Goal: Task Accomplishment & Management: Use online tool/utility

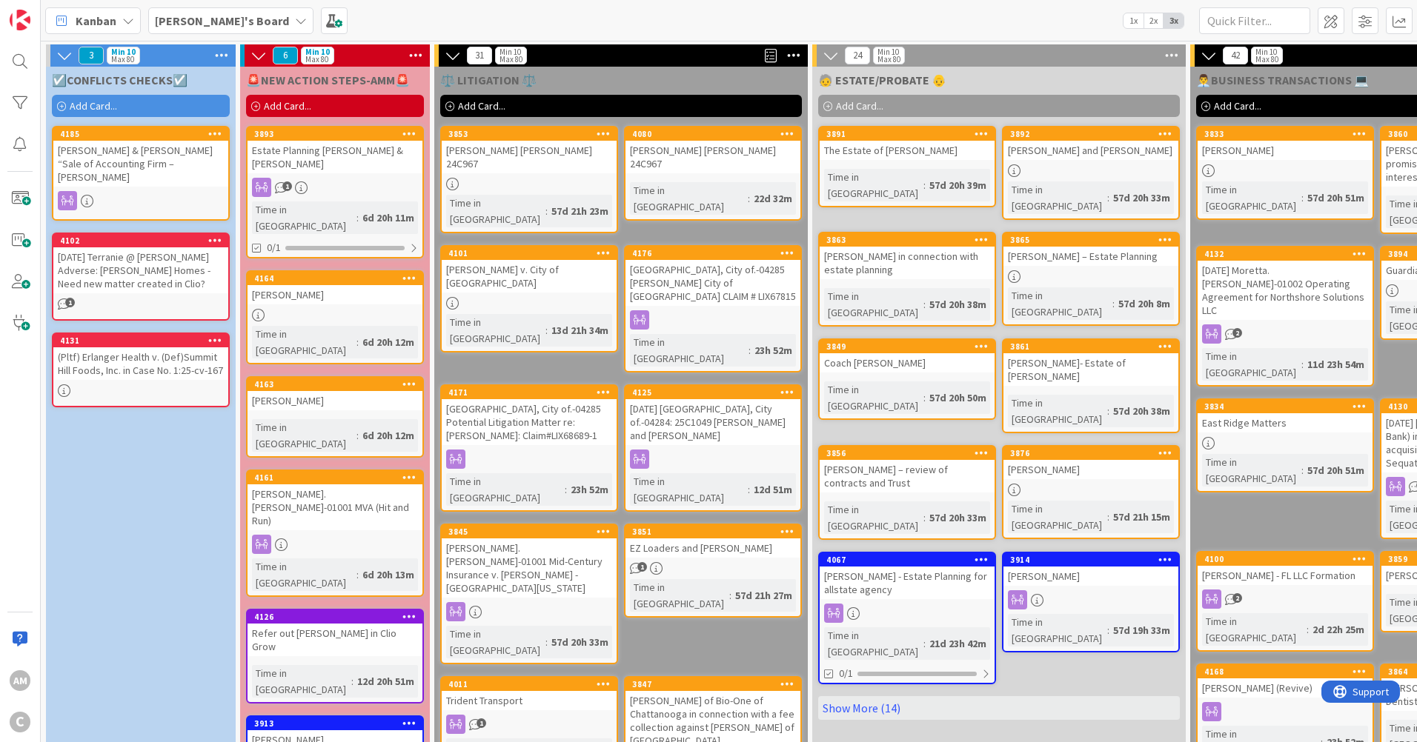
click at [76, 111] on span "Add Card..." at bounding box center [93, 105] width 47 height 13
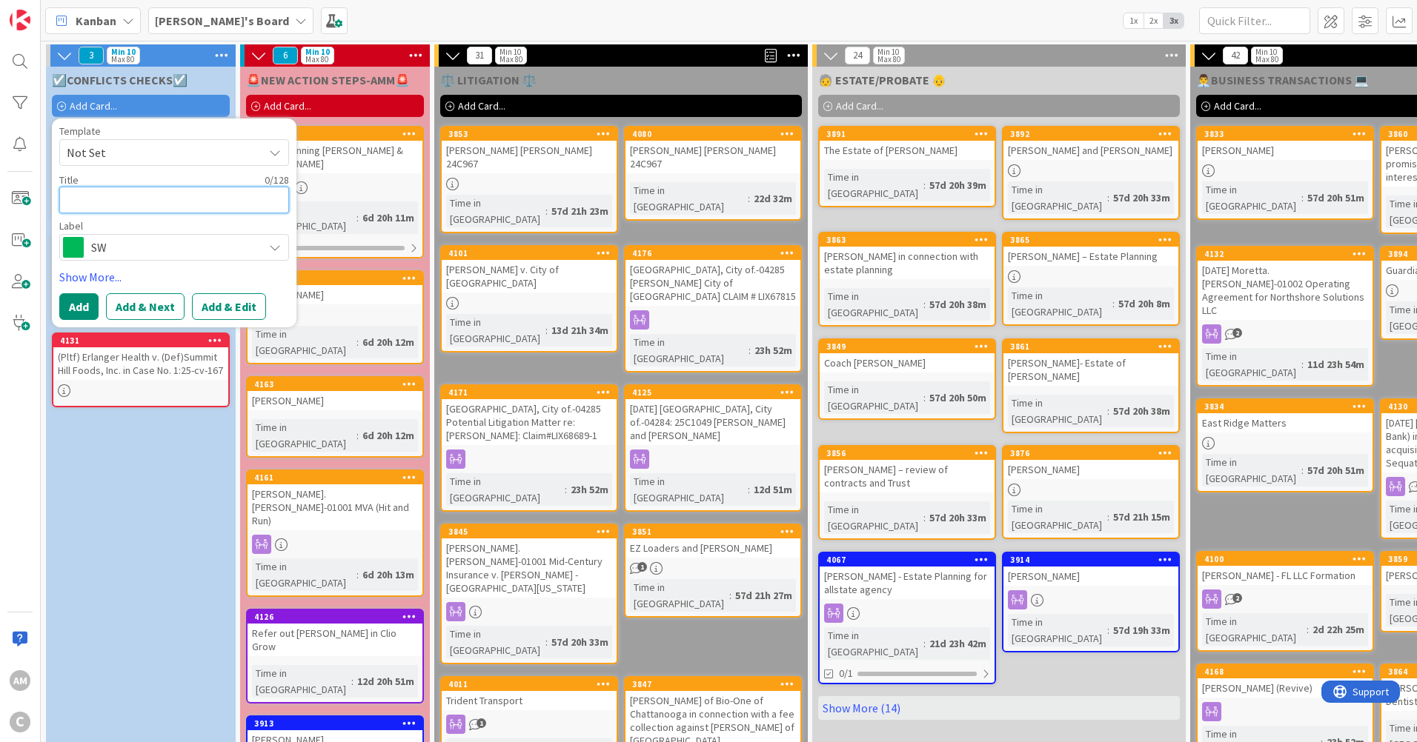
paste textarea "Chattanooga Bar Association.-01002 [PERSON_NAME] [PERSON_NAME]"
type textarea "x"
type textarea "Chattanooga Bar Association.-01002 Fisher Wise"
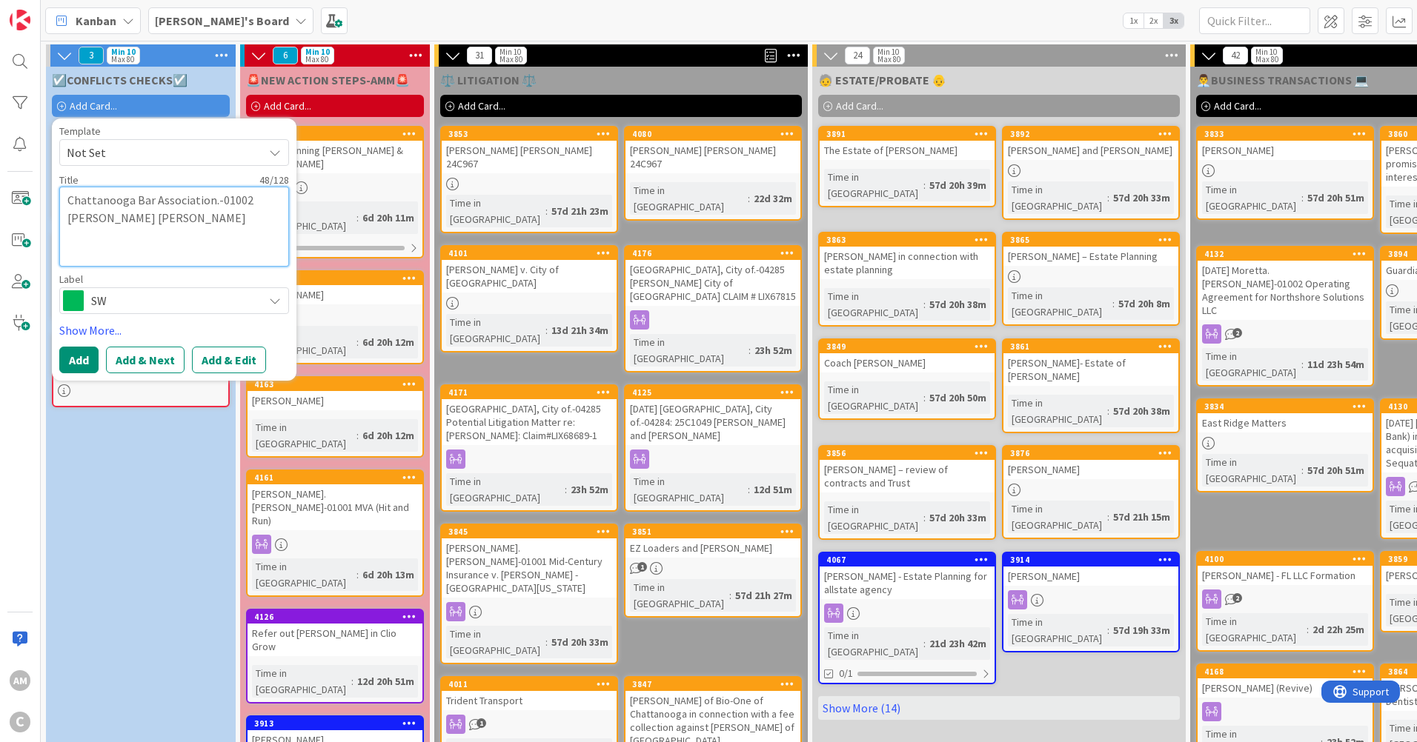
click at [78, 205] on textarea "Chattanooga Bar Association.-01002 Fisher Wise" at bounding box center [174, 227] width 230 height 80
type textarea "x"
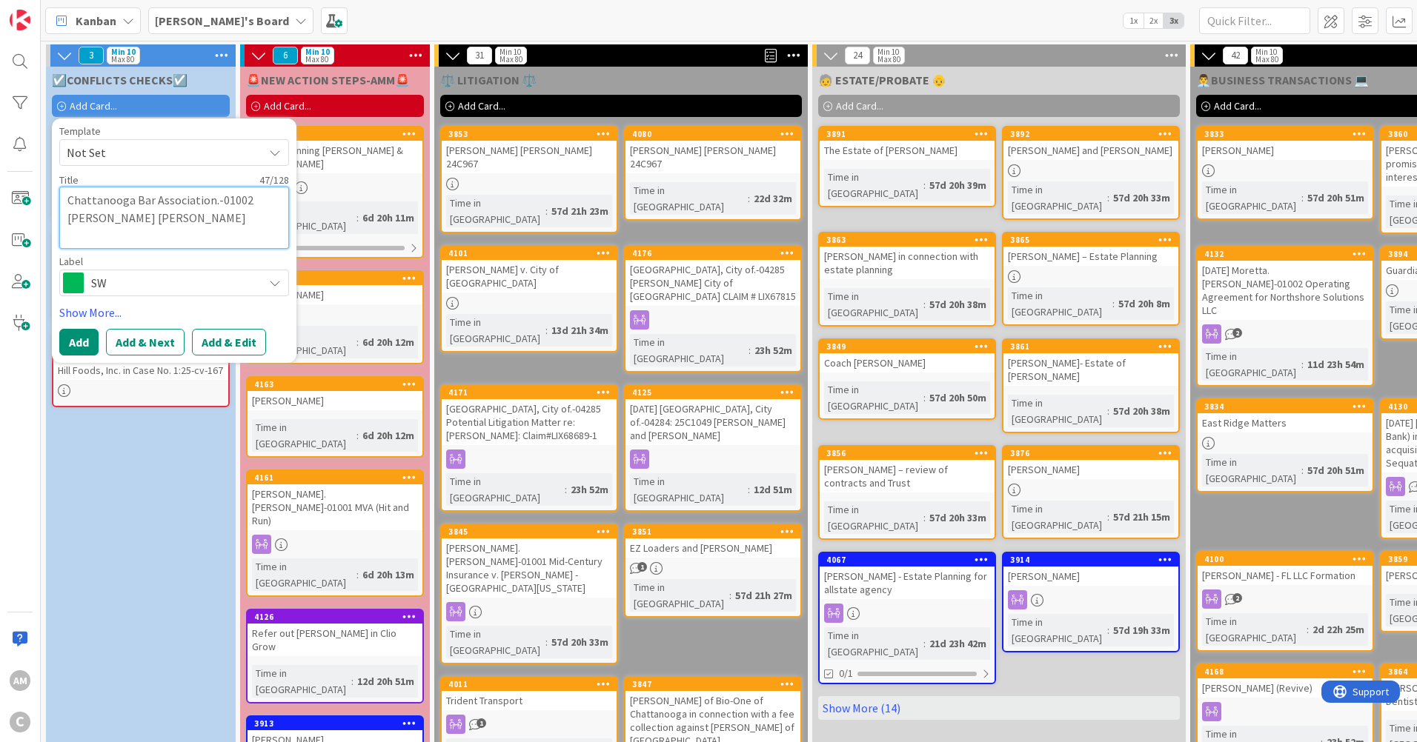
type textarea "Chattanooga Bar Association.-01002 Fisher Wise"
click at [207, 288] on span "SW" at bounding box center [173, 283] width 164 height 21
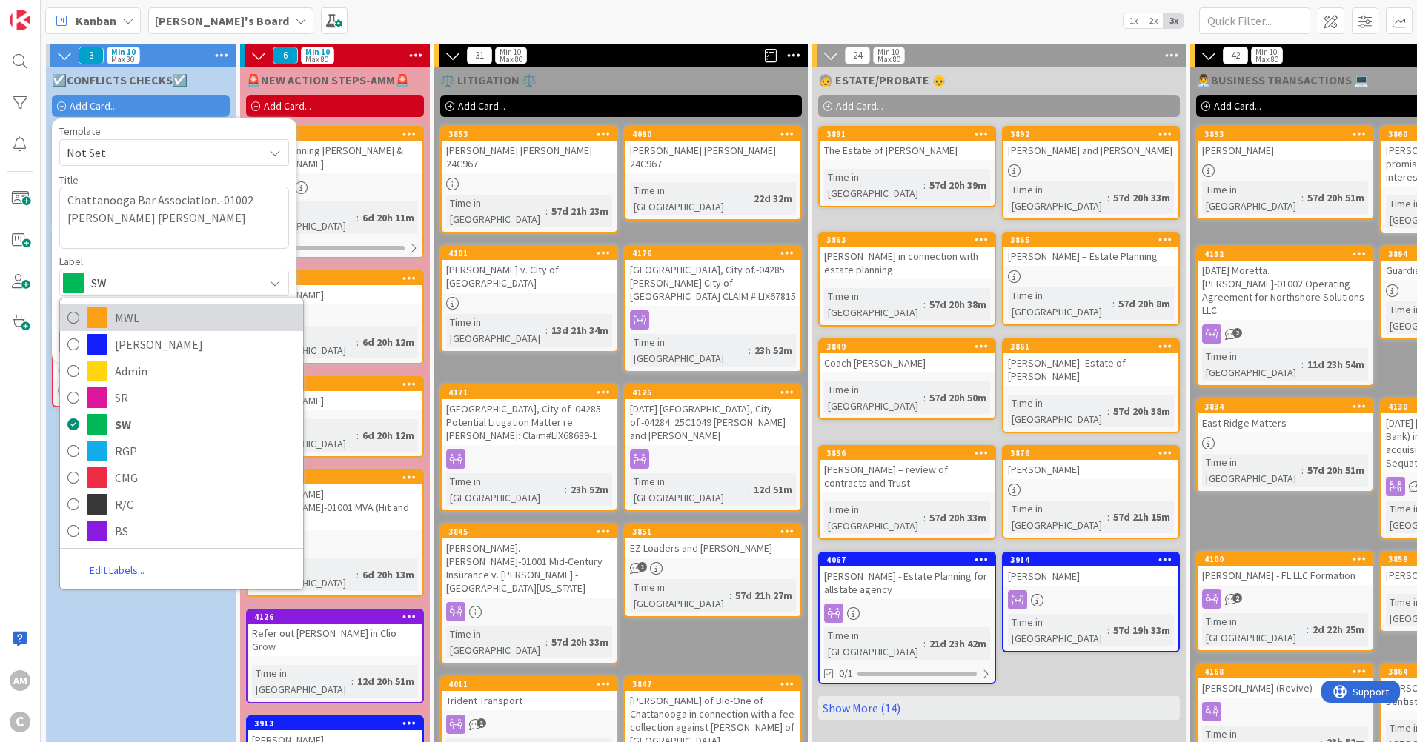
click at [124, 318] on span "MWL" at bounding box center [205, 318] width 181 height 22
type textarea "x"
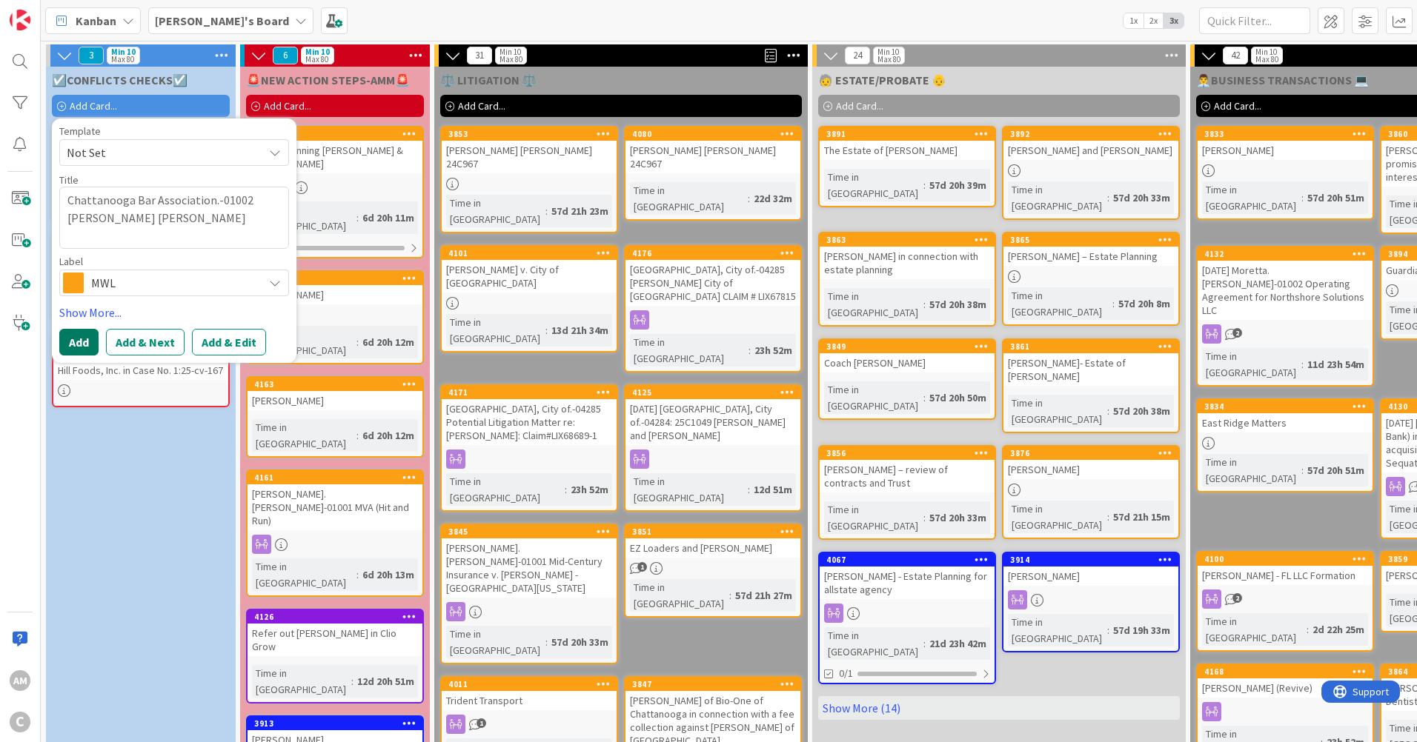
click at [93, 353] on button "Add" at bounding box center [78, 342] width 39 height 27
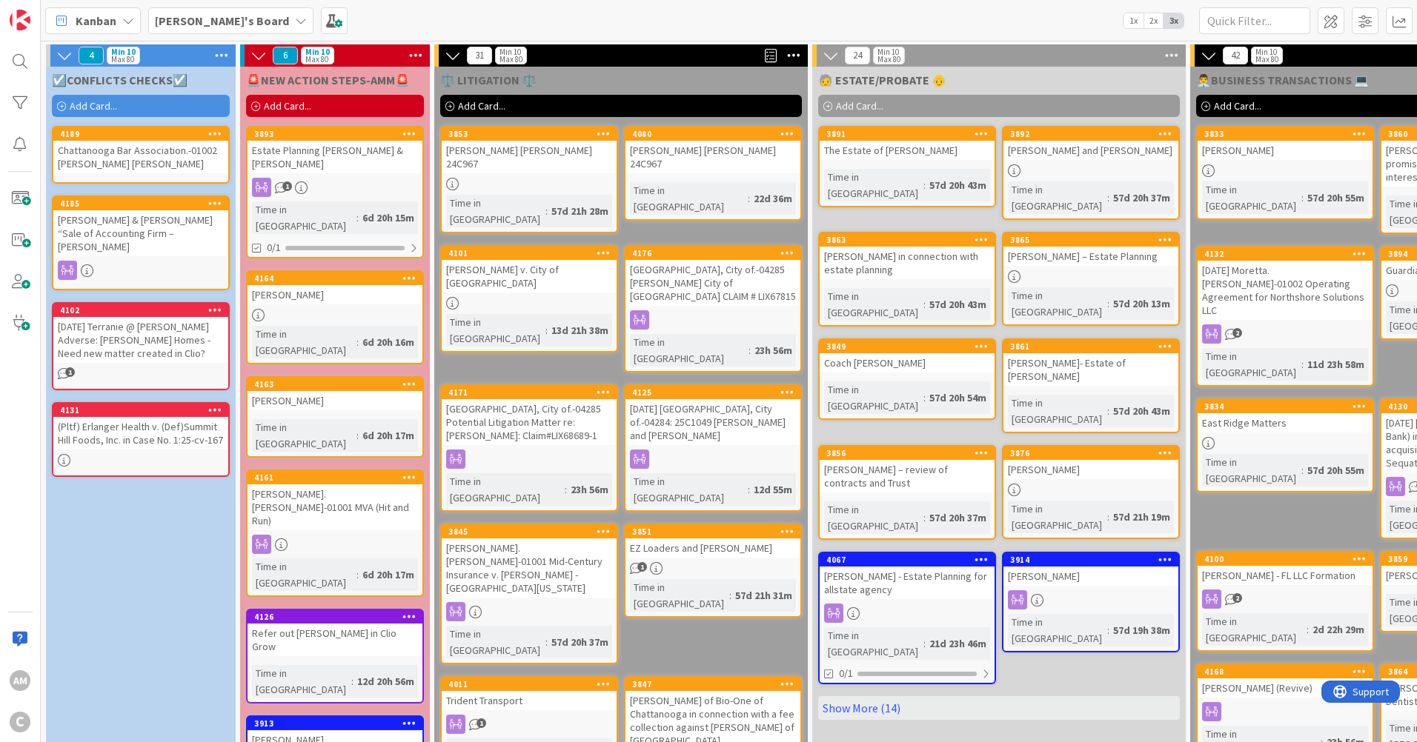
click at [119, 160] on div "Chattanooga Bar Association.-01002 Fisher Wise" at bounding box center [140, 157] width 175 height 33
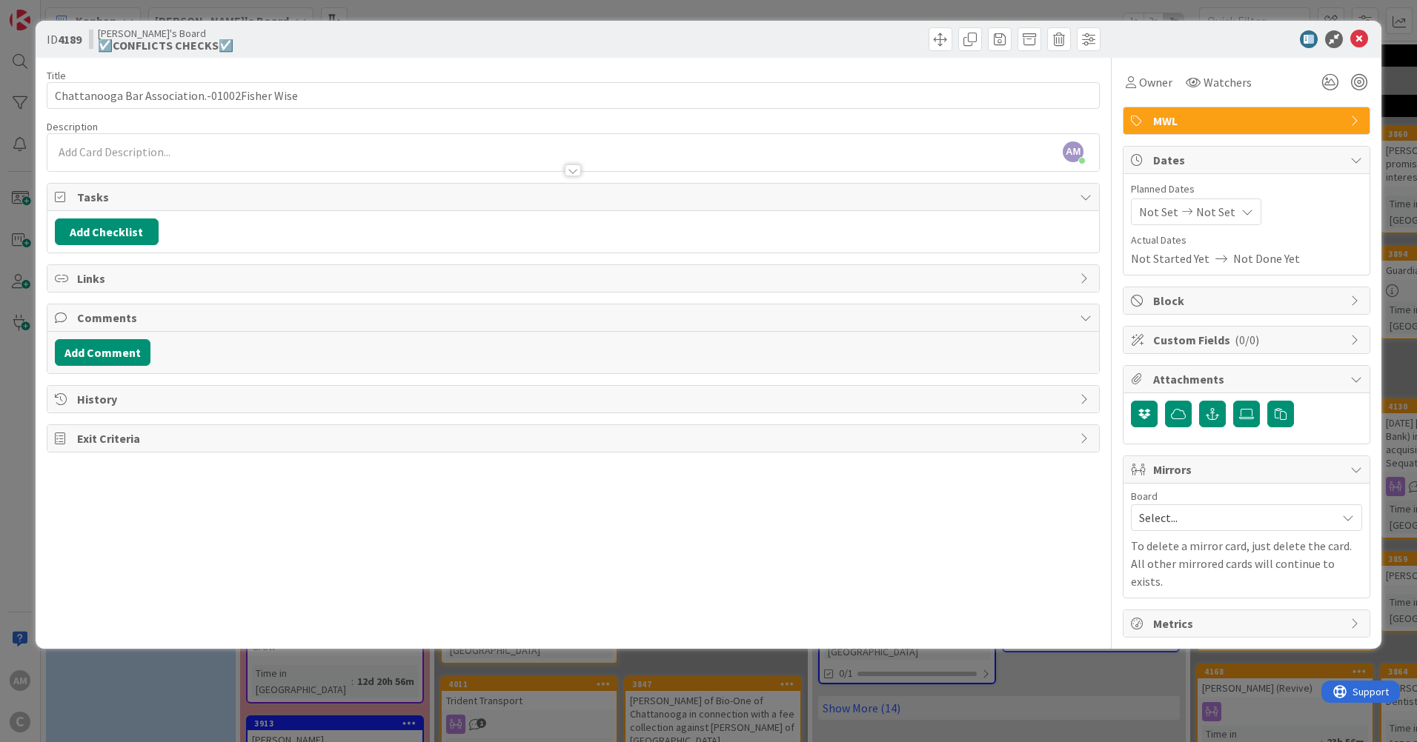
click at [1207, 463] on span "Mirrors" at bounding box center [1248, 470] width 190 height 18
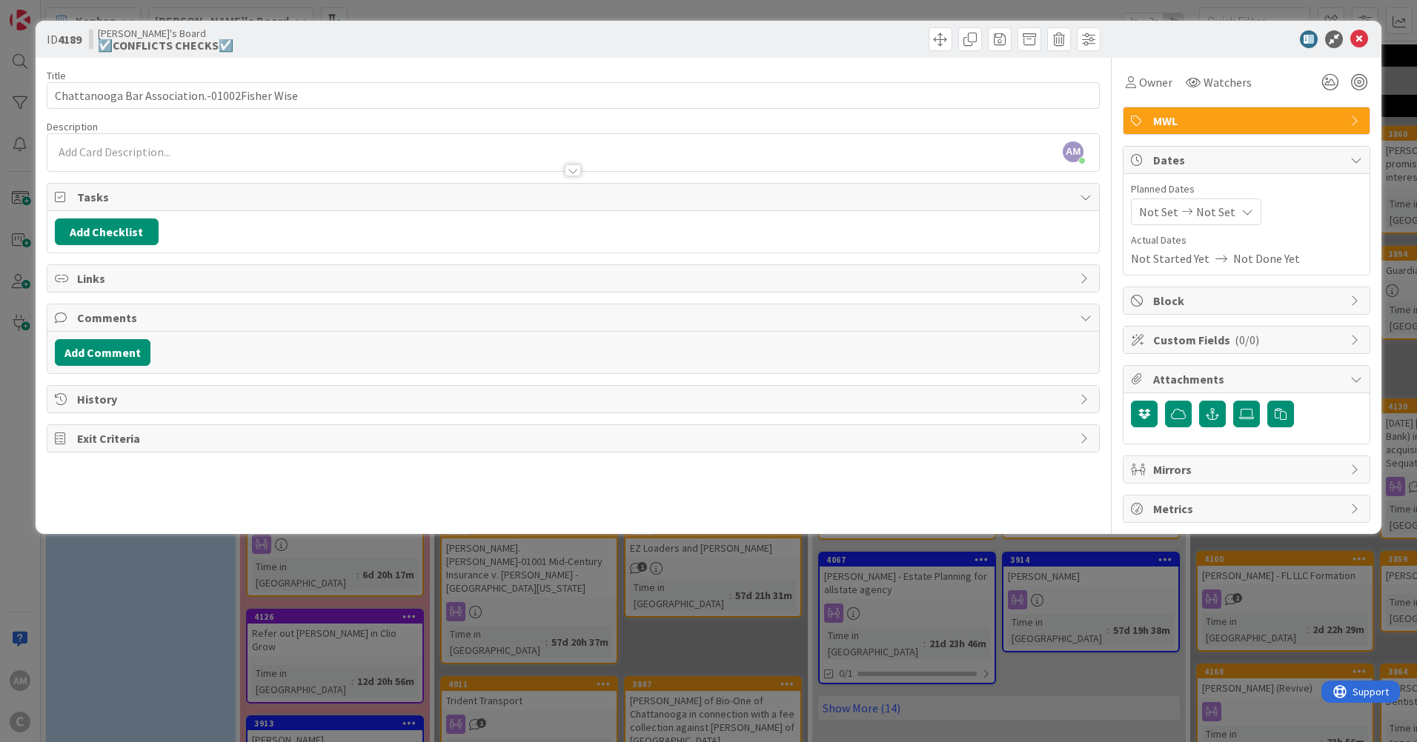
click at [1202, 474] on span "Mirrors" at bounding box center [1248, 470] width 190 height 18
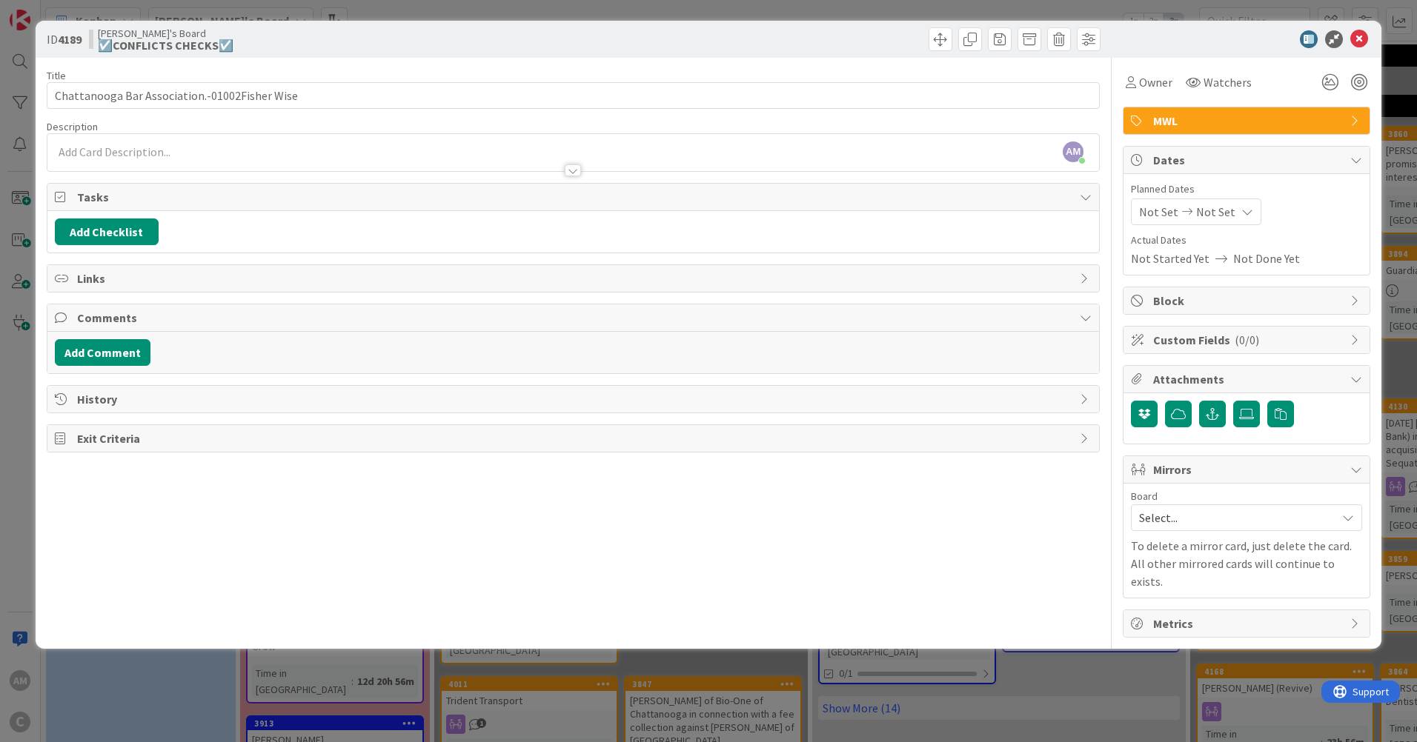
click at [1225, 517] on span "Select..." at bounding box center [1234, 518] width 190 height 21
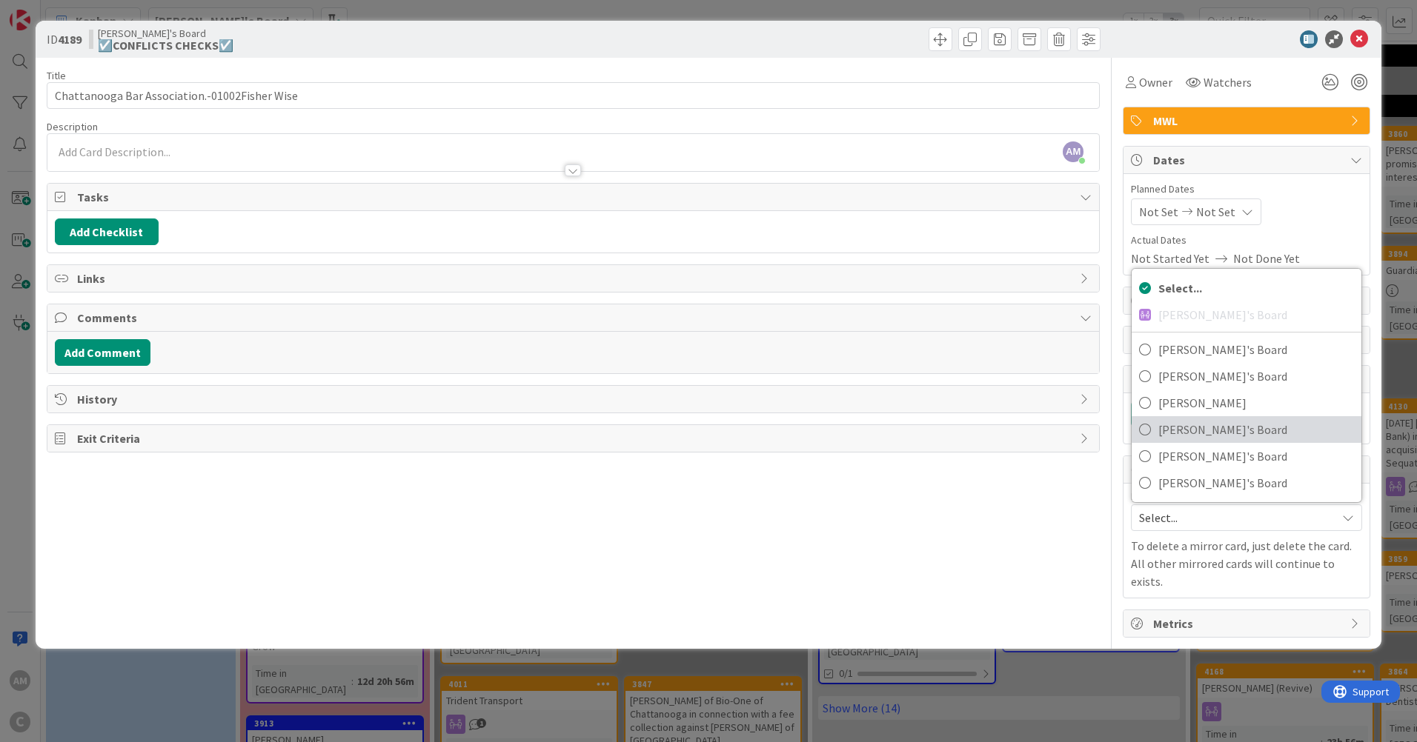
click at [1189, 433] on span "Mark's Board" at bounding box center [1256, 430] width 196 height 22
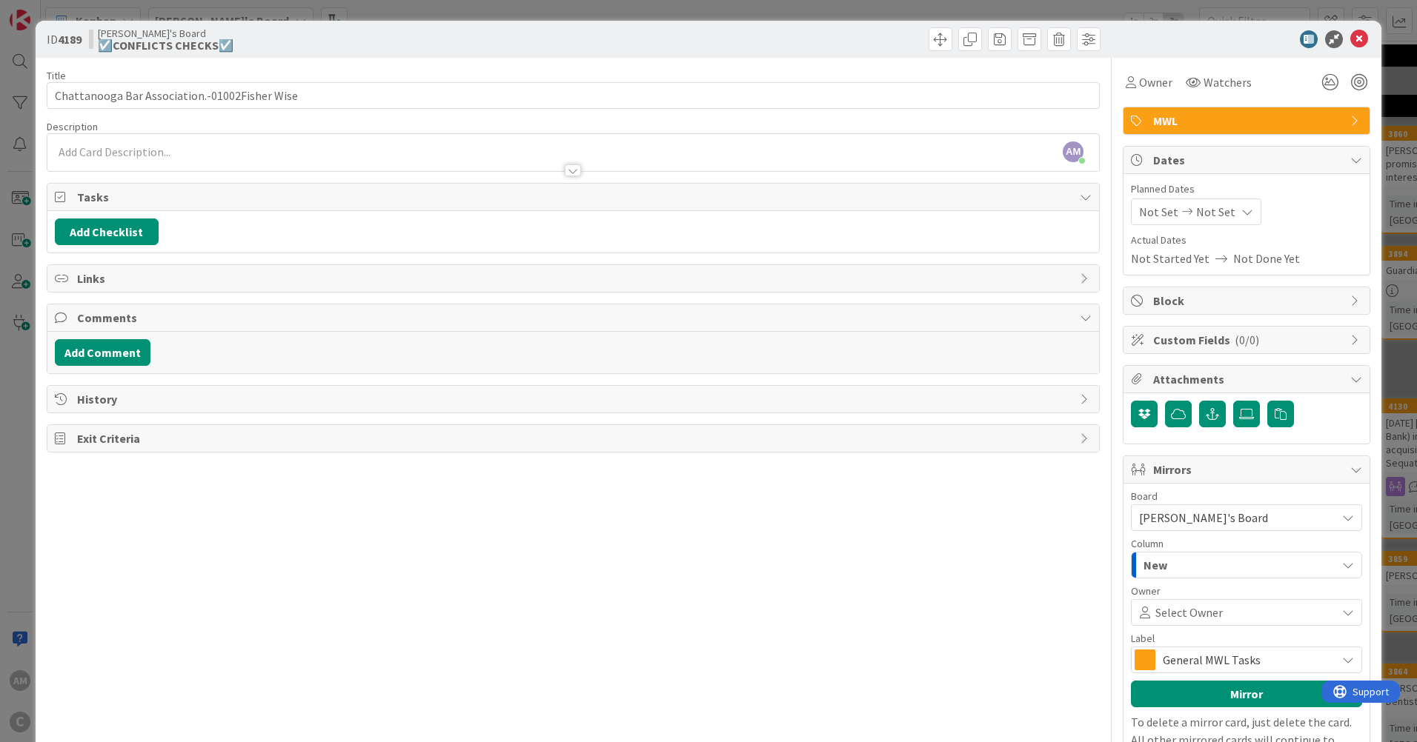
scroll to position [74, 0]
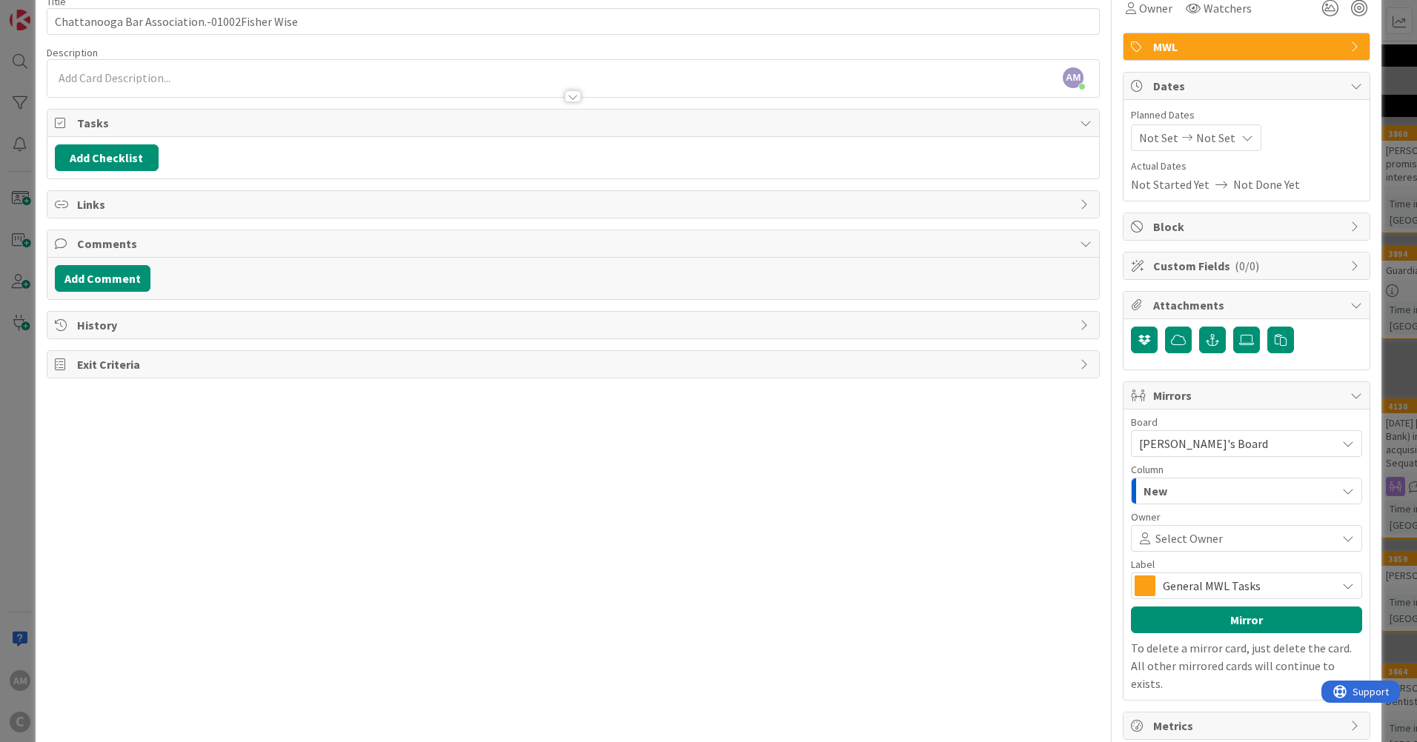
click at [1251, 585] on span "General MWL Tasks" at bounding box center [1245, 586] width 166 height 21
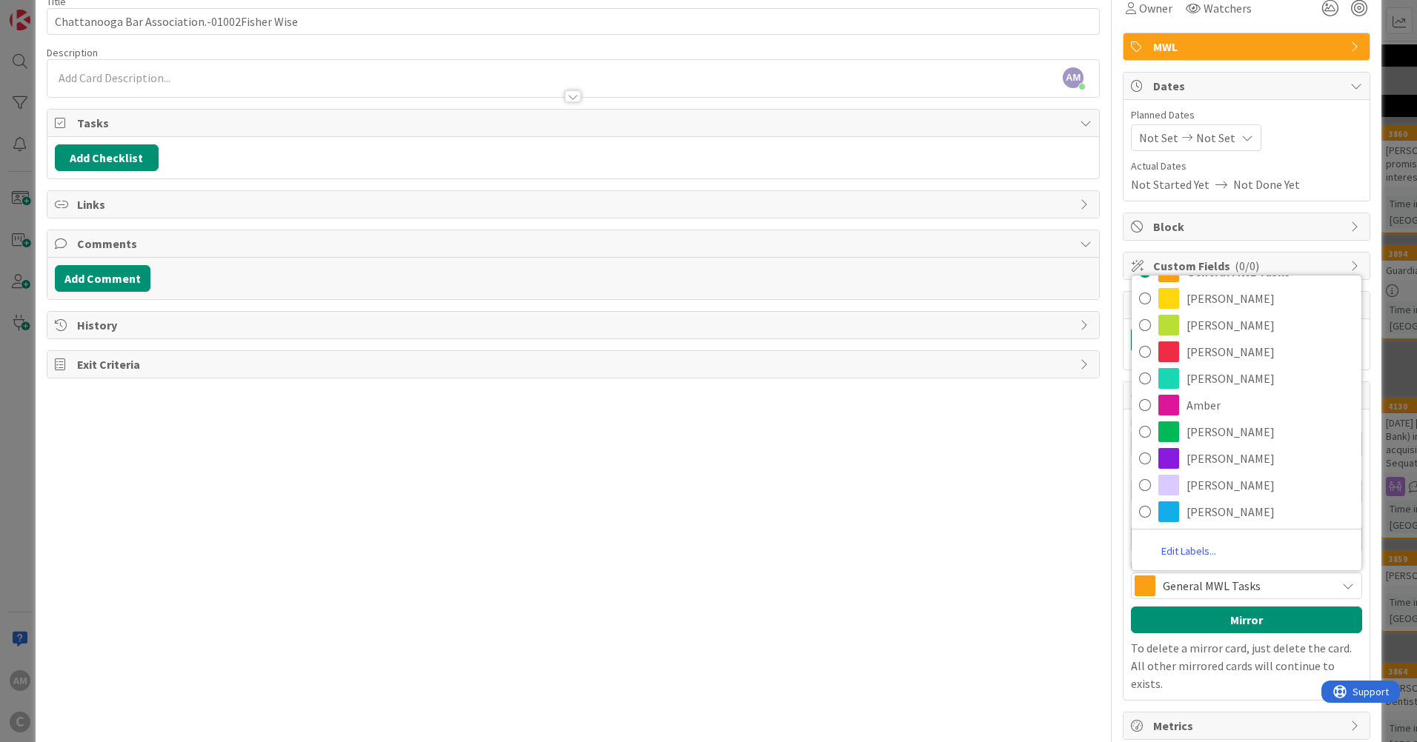
scroll to position [0, 0]
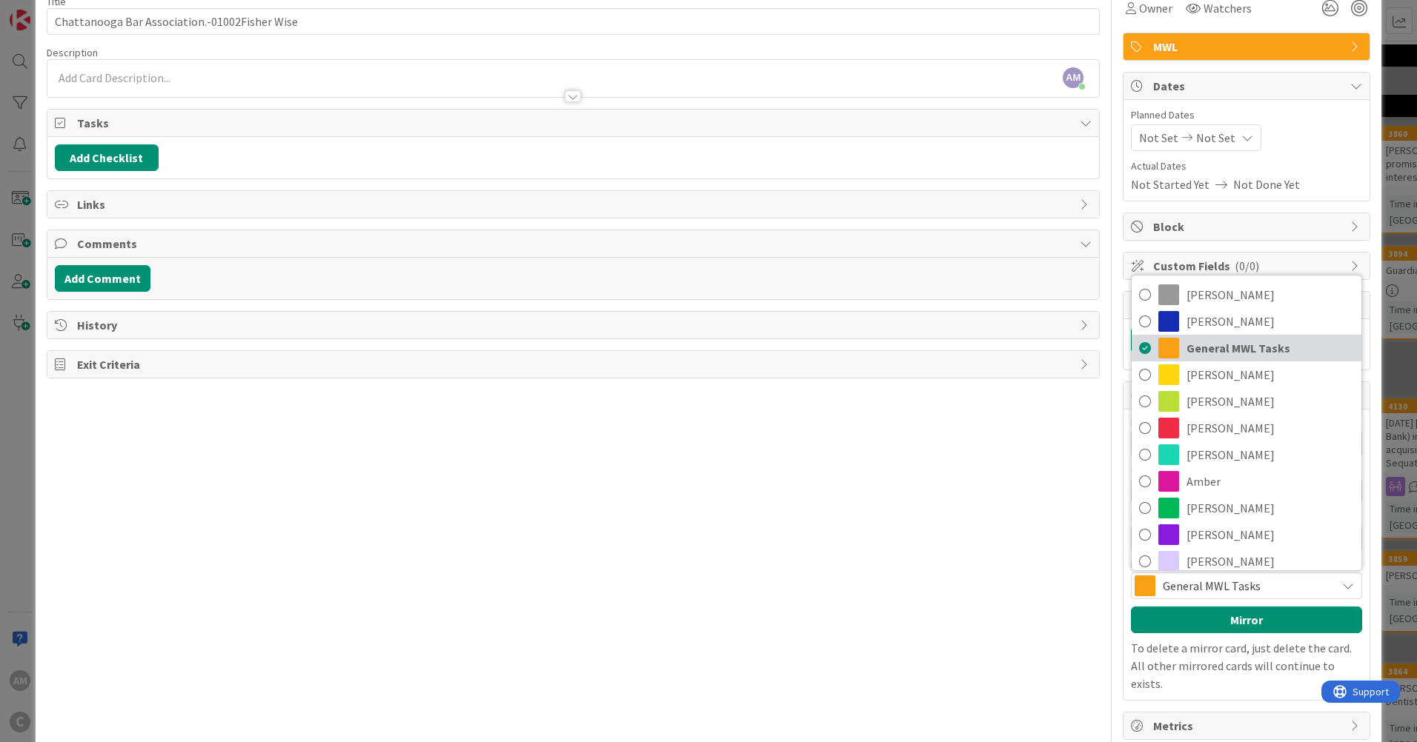
click at [1254, 343] on span "General MWL Tasks" at bounding box center [1269, 348] width 167 height 22
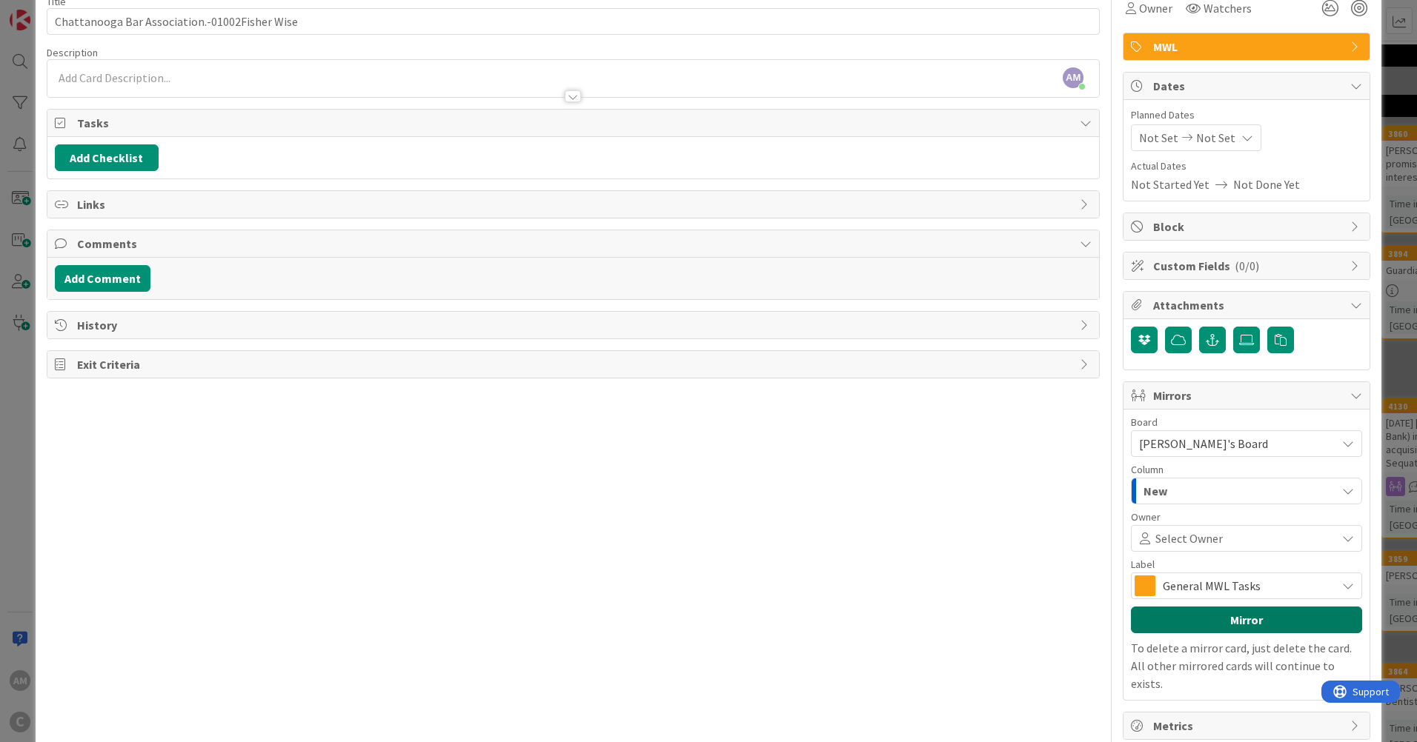
click at [1272, 625] on button "Mirror" at bounding box center [1246, 620] width 231 height 27
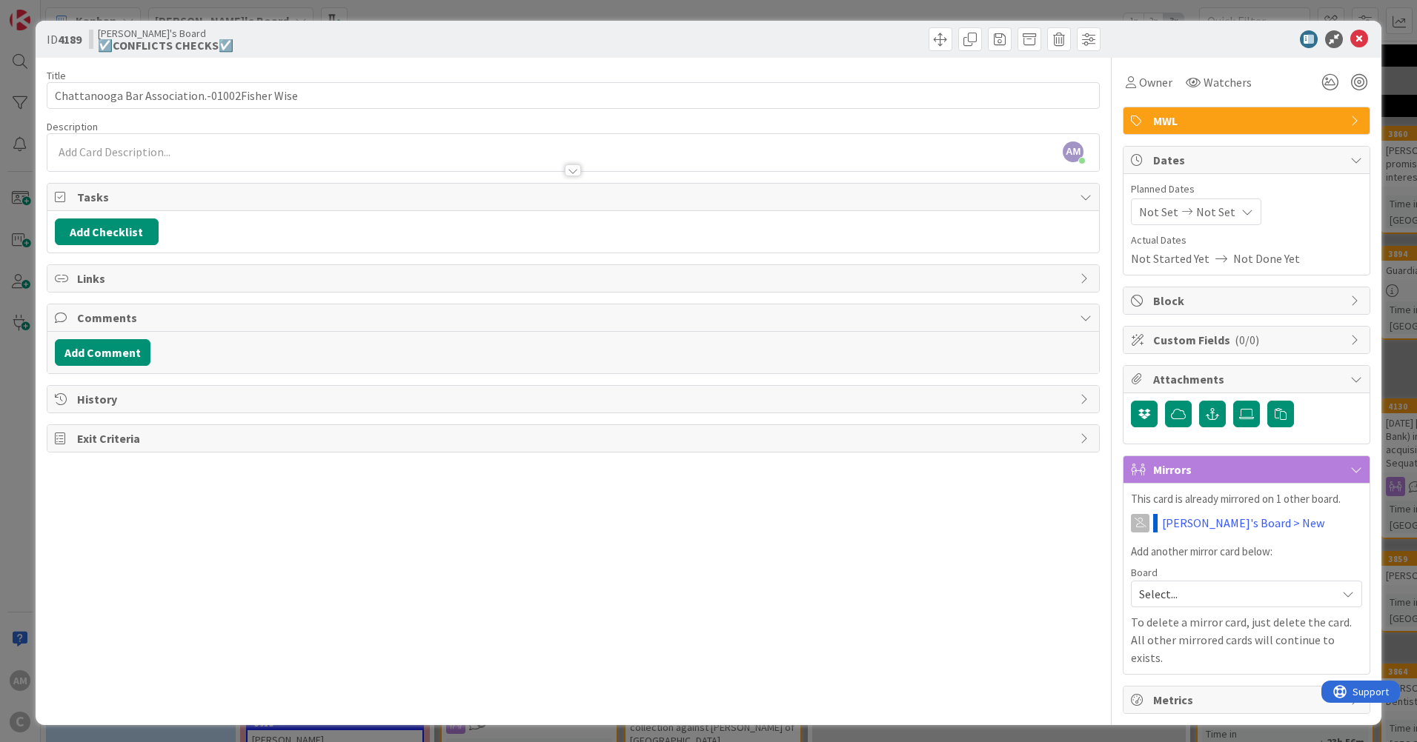
click at [81, 156] on div at bounding box center [572, 164] width 1051 height 16
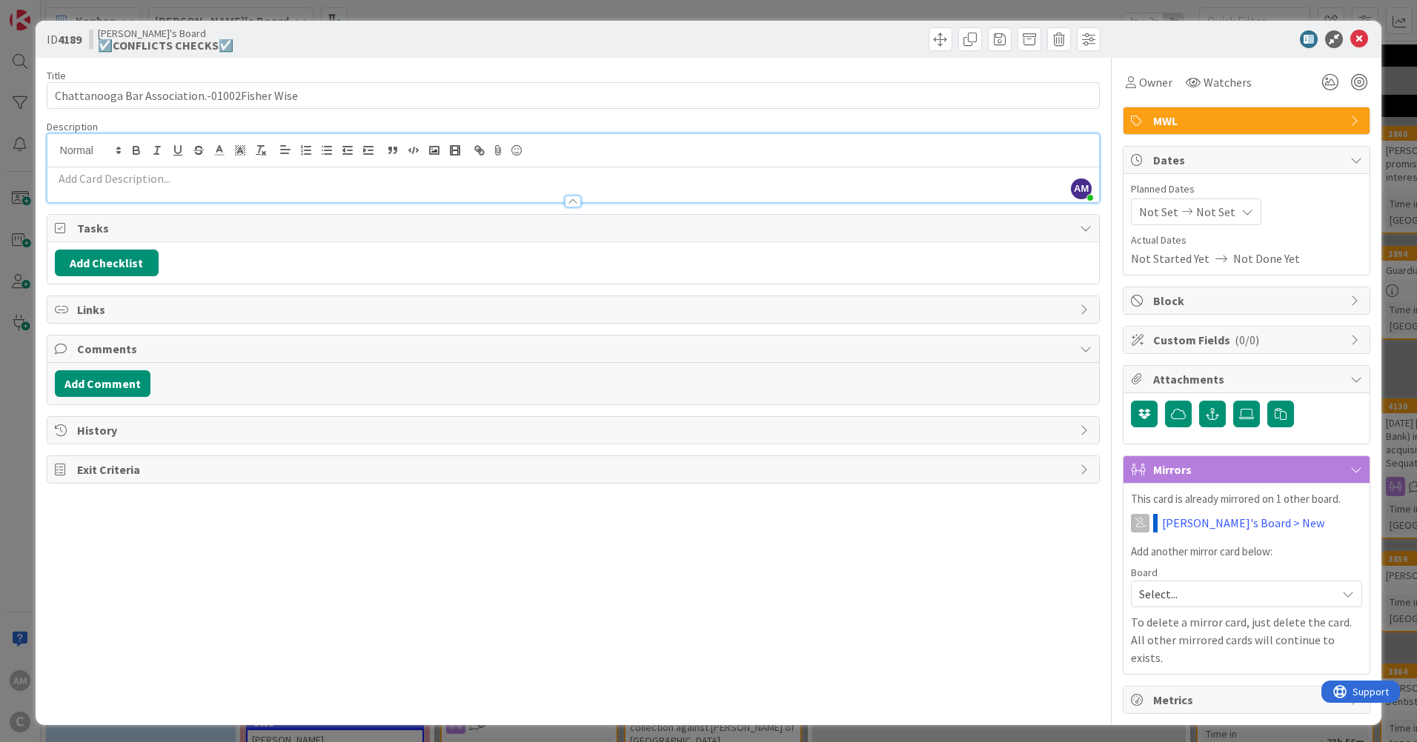
click at [119, 188] on div at bounding box center [572, 195] width 1051 height 16
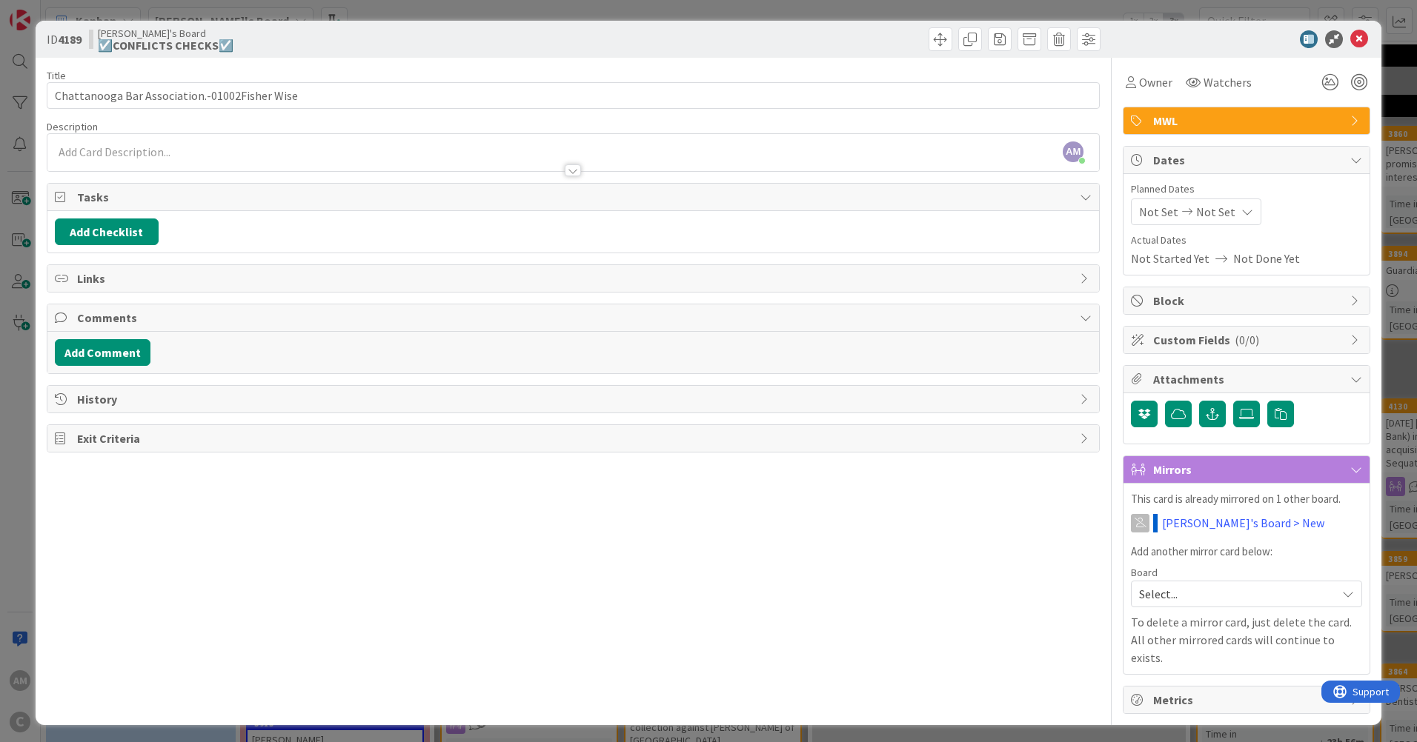
click at [213, 153] on p at bounding box center [573, 152] width 1037 height 17
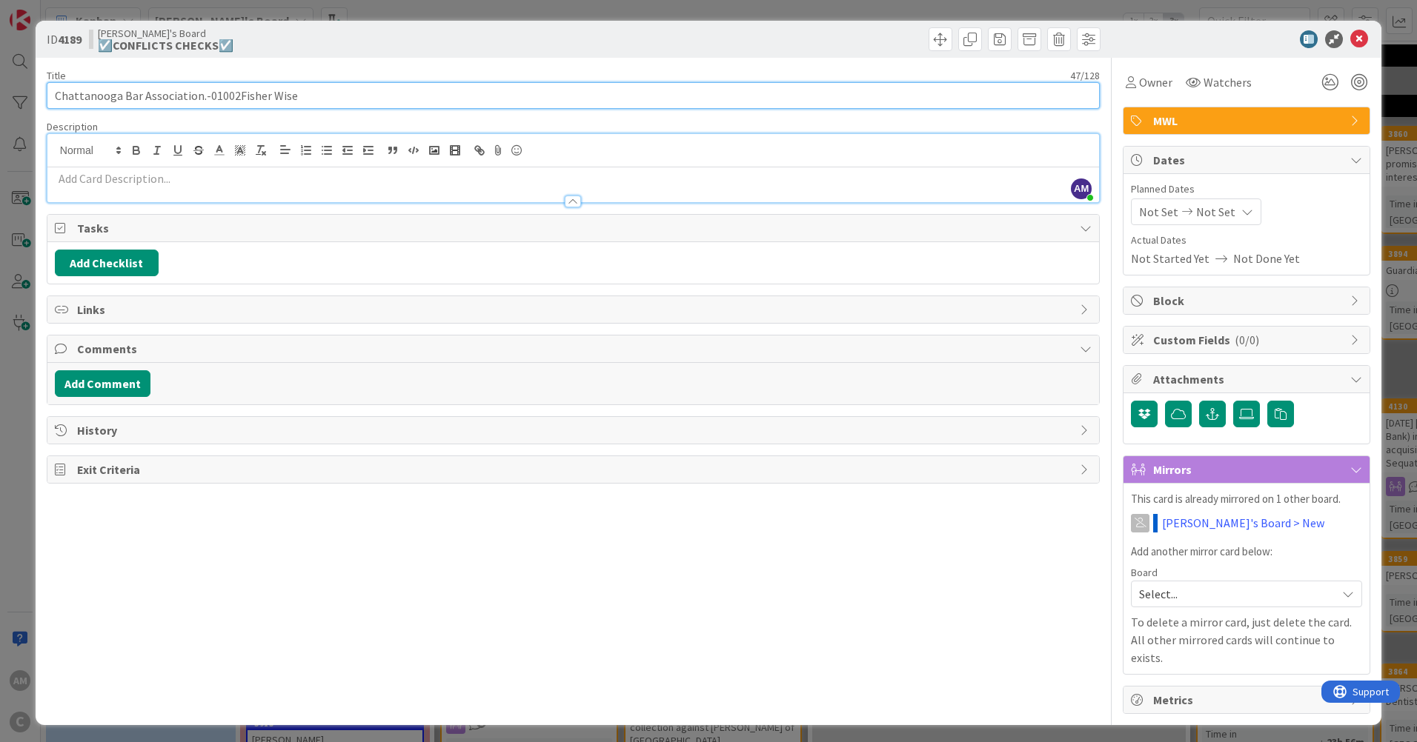
click at [233, 93] on input "Chattanooga Bar Association.-01002Fisher Wise" at bounding box center [573, 95] width 1053 height 27
type input "Chattanooga Bar Association.-01002 Fisher Wise"
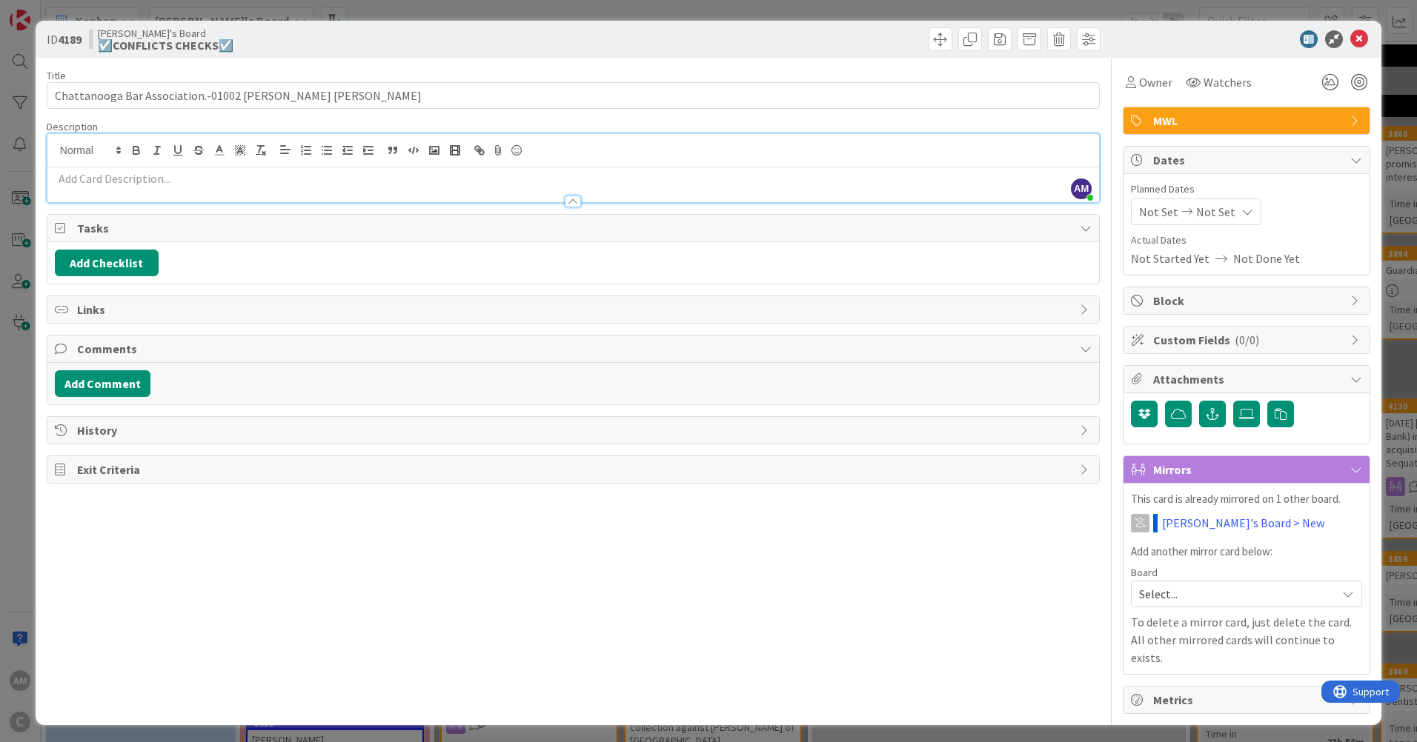
click at [167, 182] on p at bounding box center [573, 178] width 1037 height 17
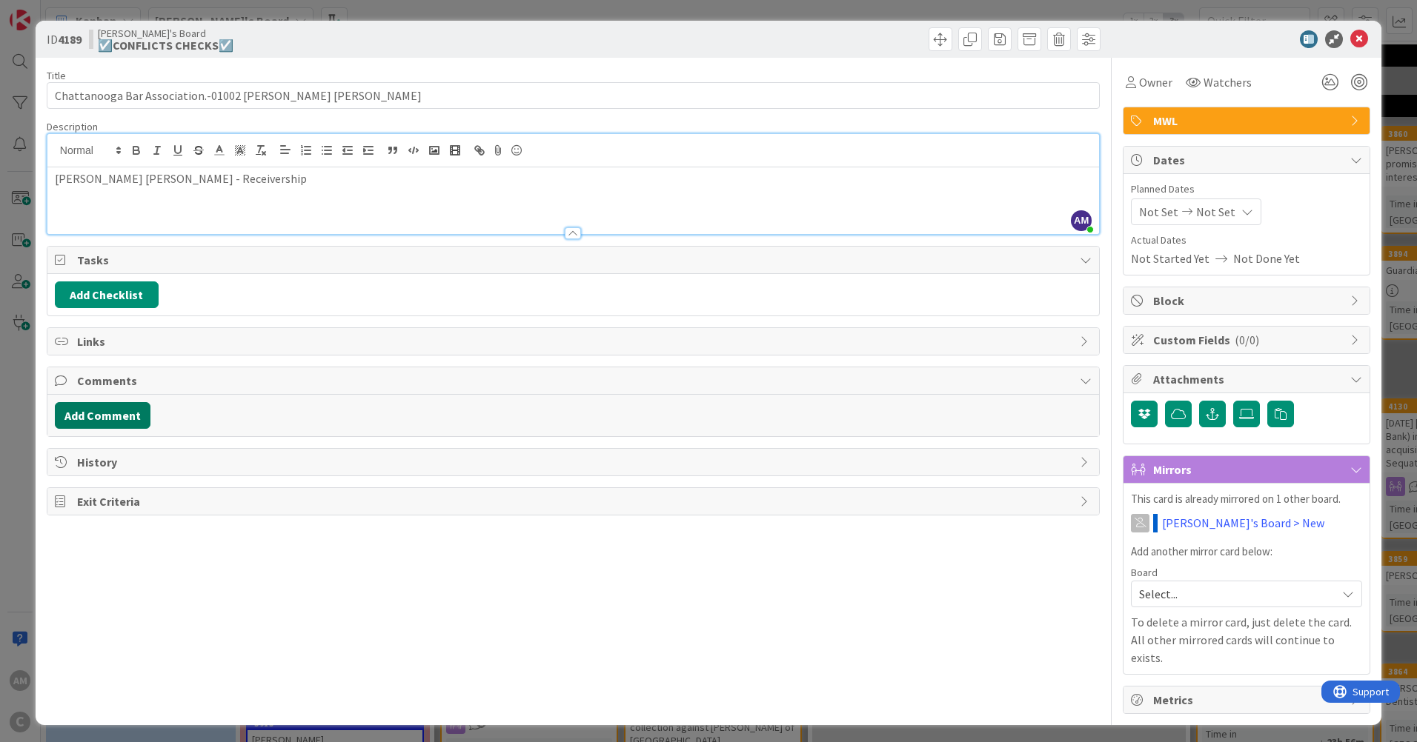
click at [82, 421] on button "Add Comment" at bounding box center [103, 415] width 96 height 27
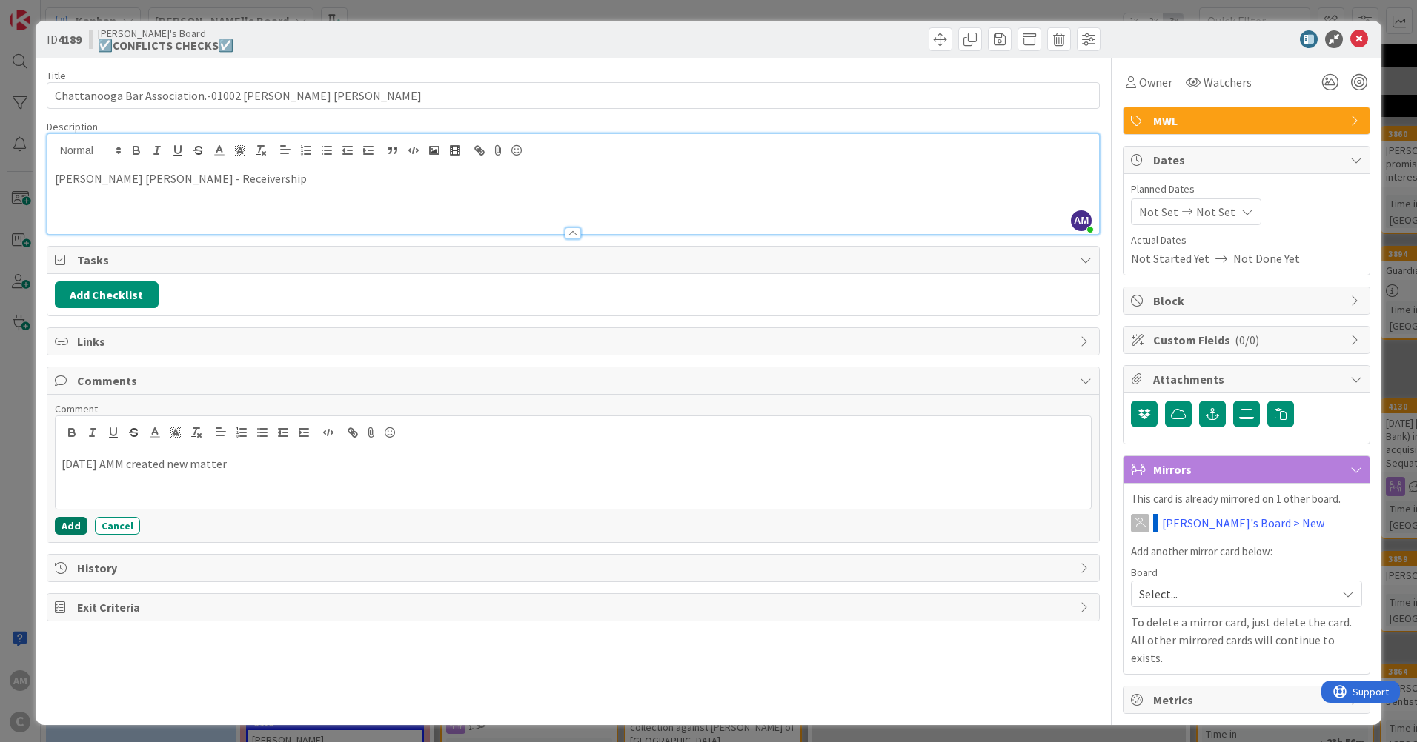
click at [74, 522] on button "Add" at bounding box center [71, 526] width 33 height 18
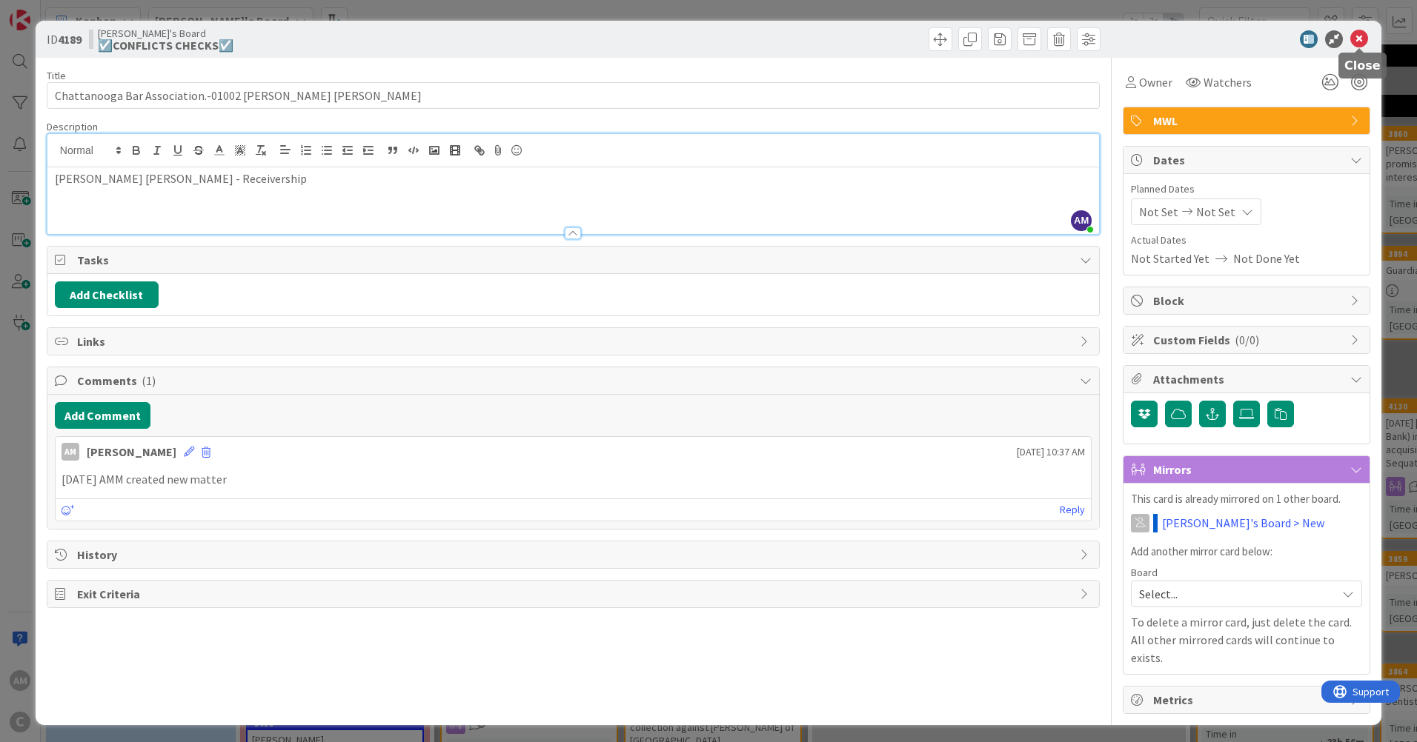
click at [1359, 39] on icon at bounding box center [1359, 39] width 18 height 18
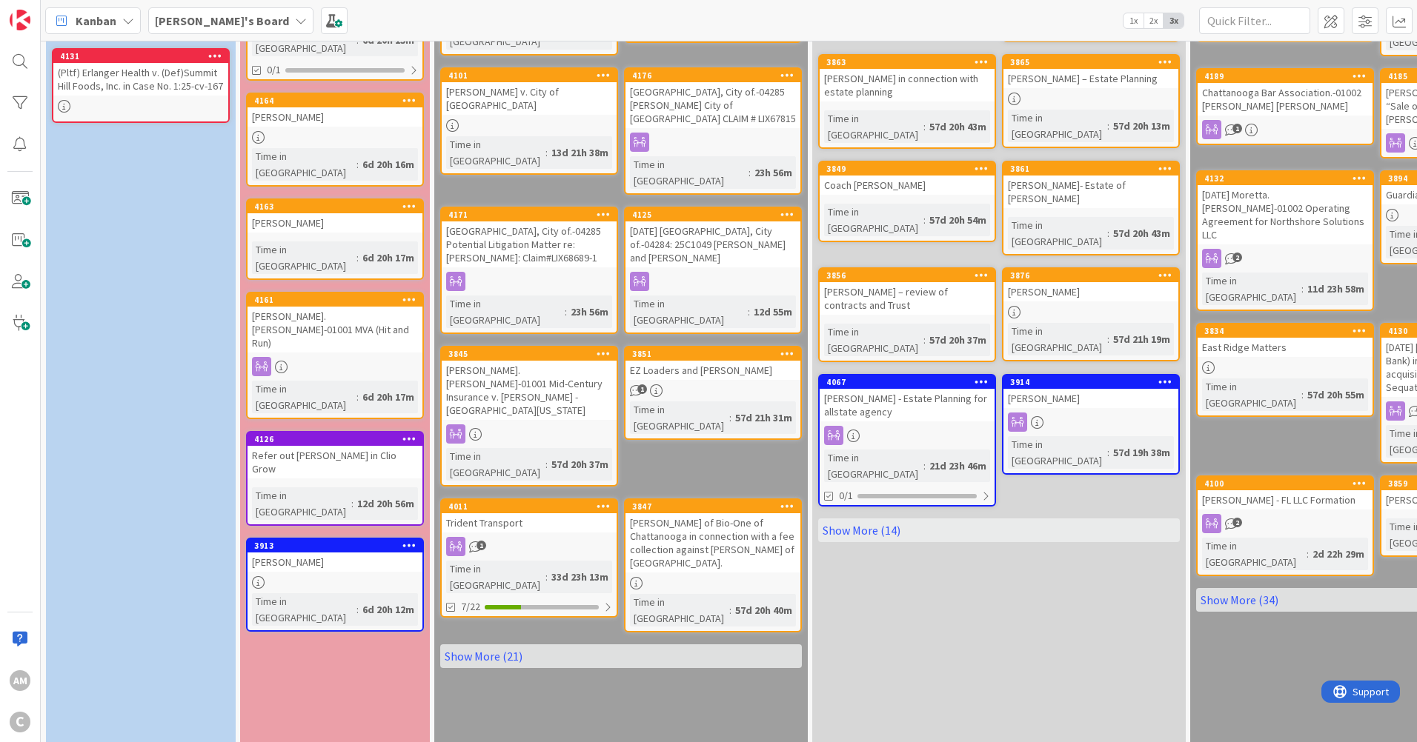
scroll to position [262, 0]
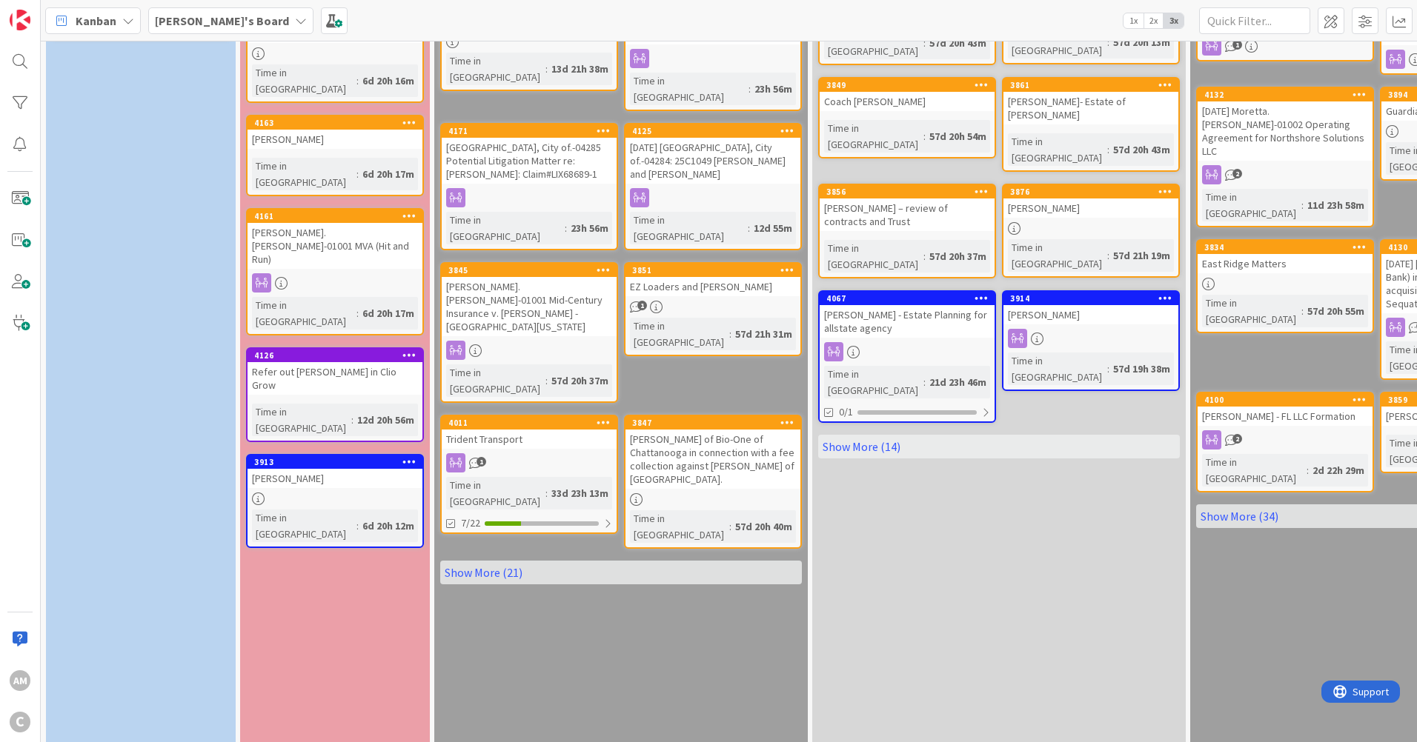
click at [488, 561] on link "Show More (21)" at bounding box center [621, 573] width 362 height 24
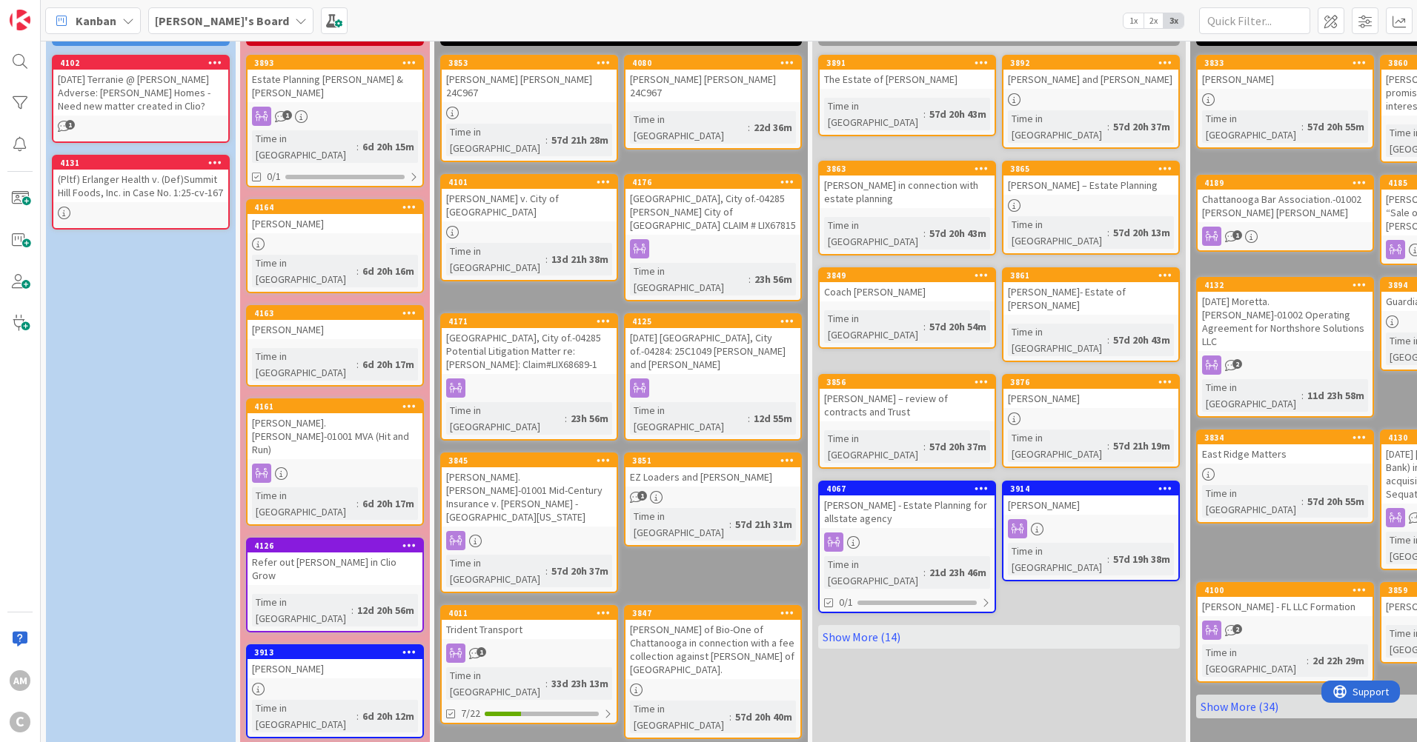
scroll to position [74, 0]
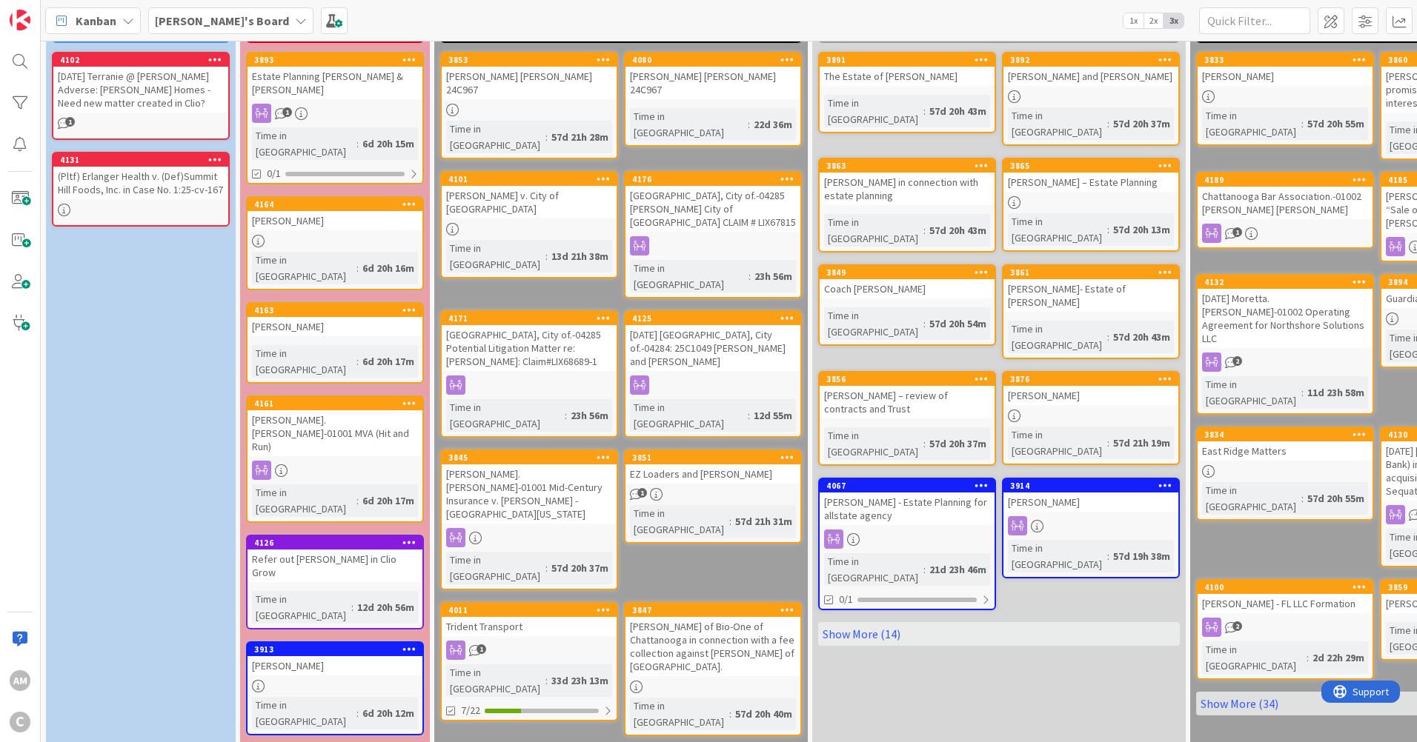
click at [221, 33] on div "Amber's Board" at bounding box center [230, 20] width 165 height 27
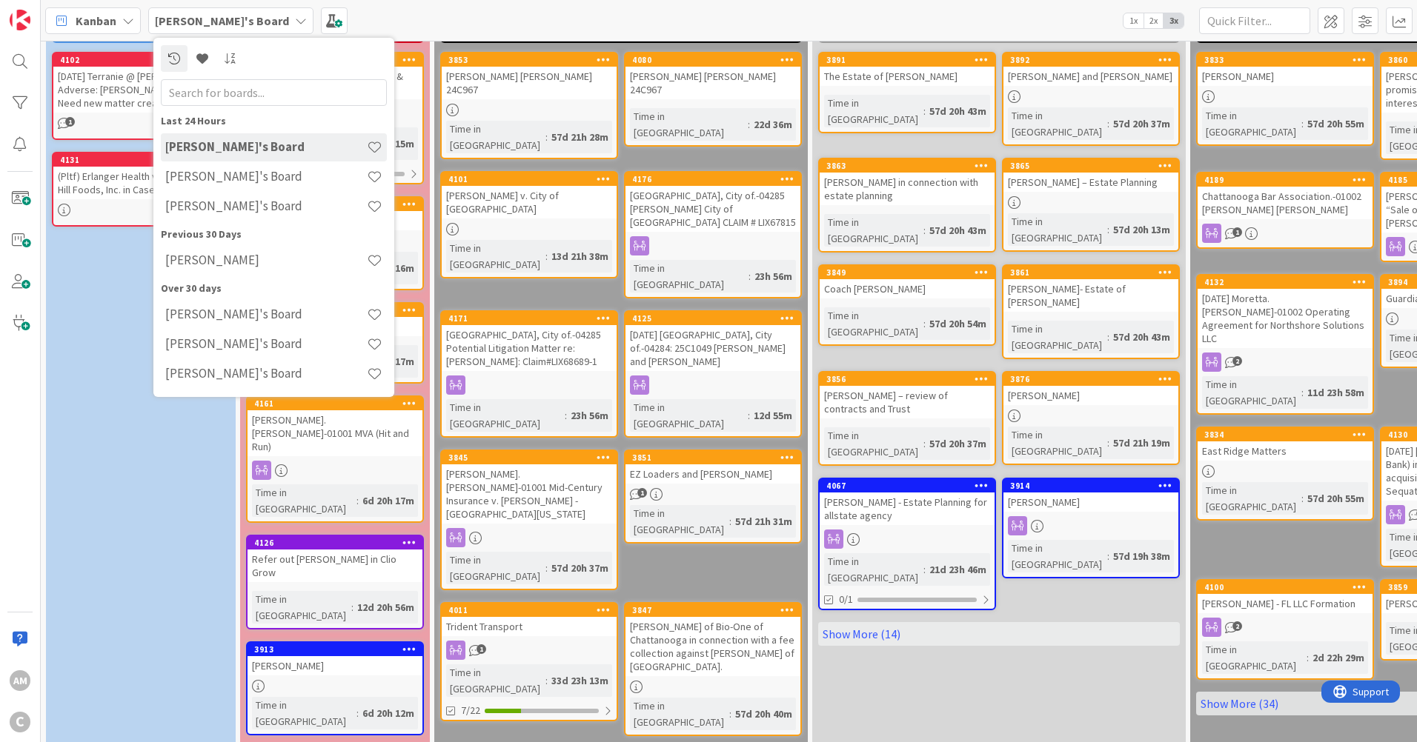
click at [216, 163] on div "Mark's Board" at bounding box center [274, 177] width 226 height 28
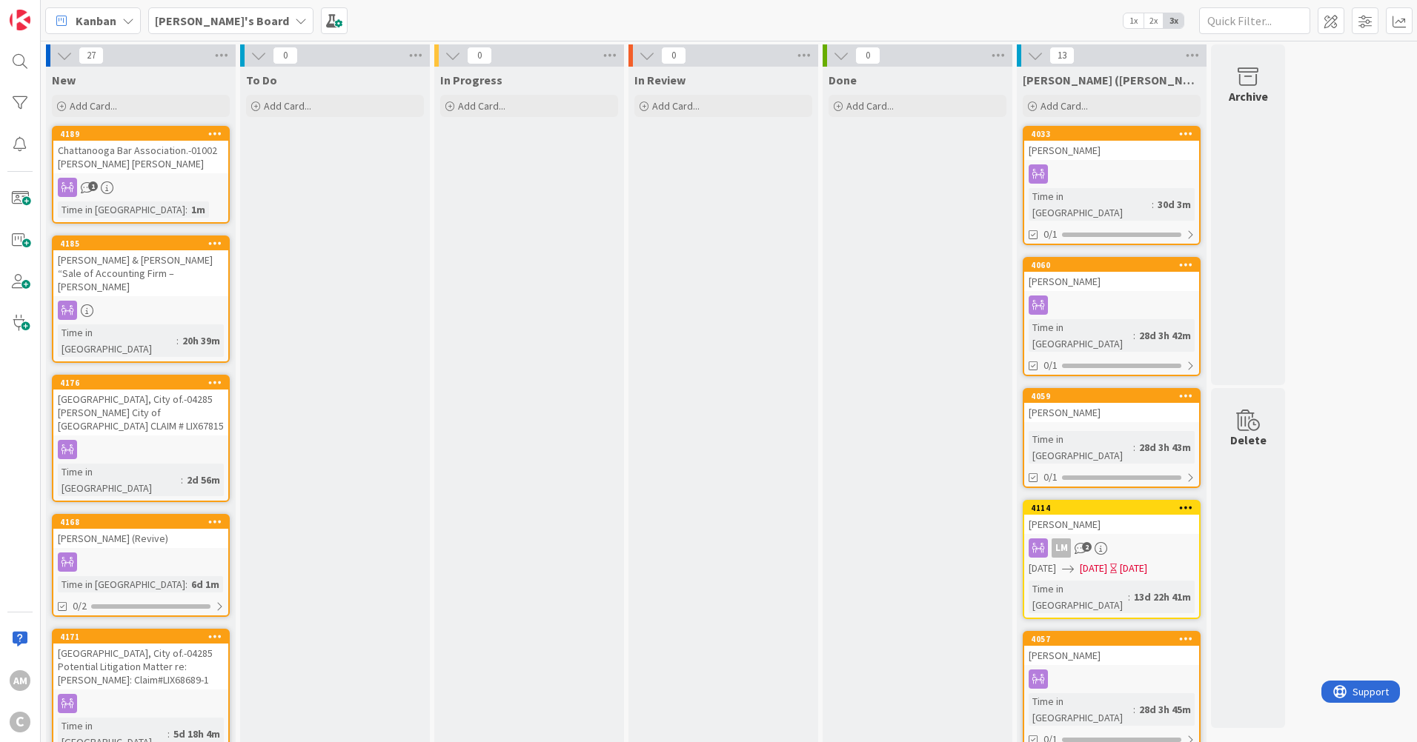
click at [195, 26] on b "Mark's Board" at bounding box center [222, 20] width 134 height 15
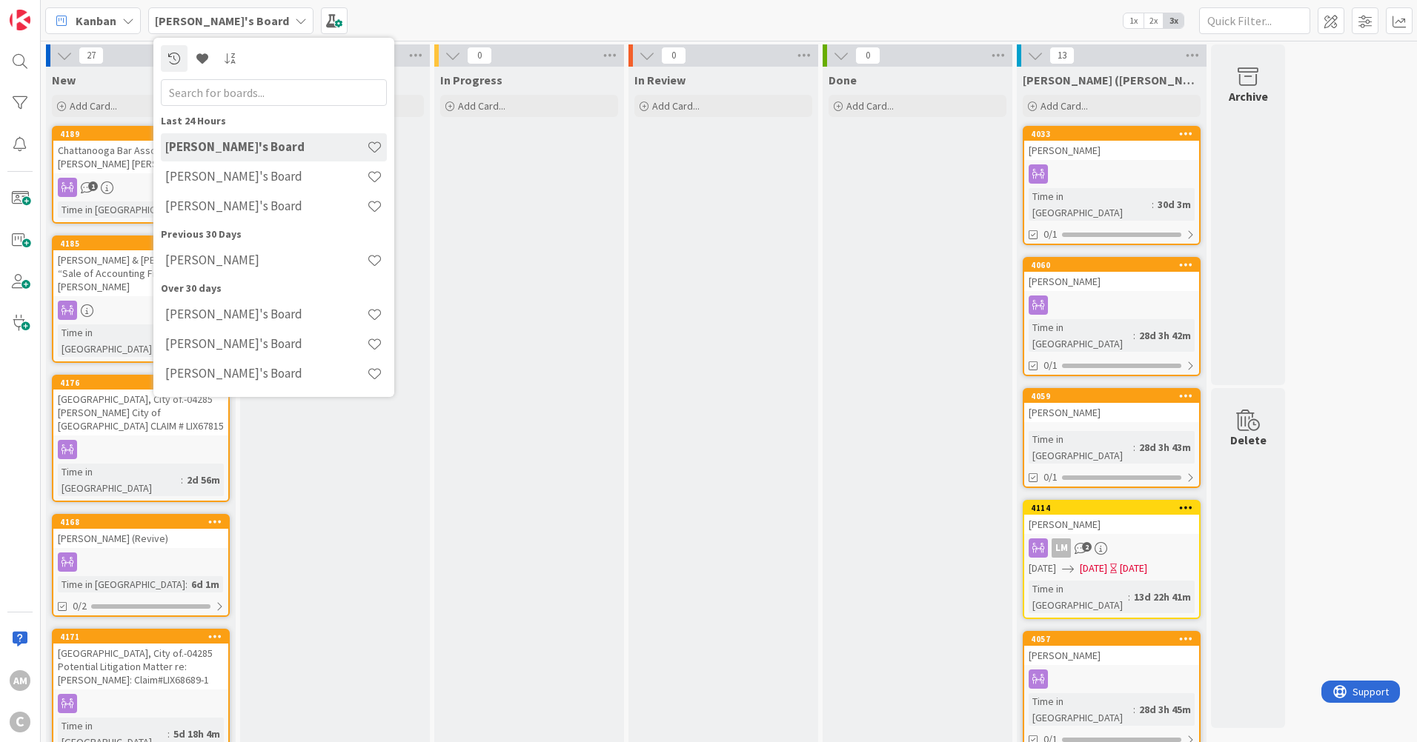
click at [202, 176] on h4 "Amber's Board" at bounding box center [266, 176] width 202 height 15
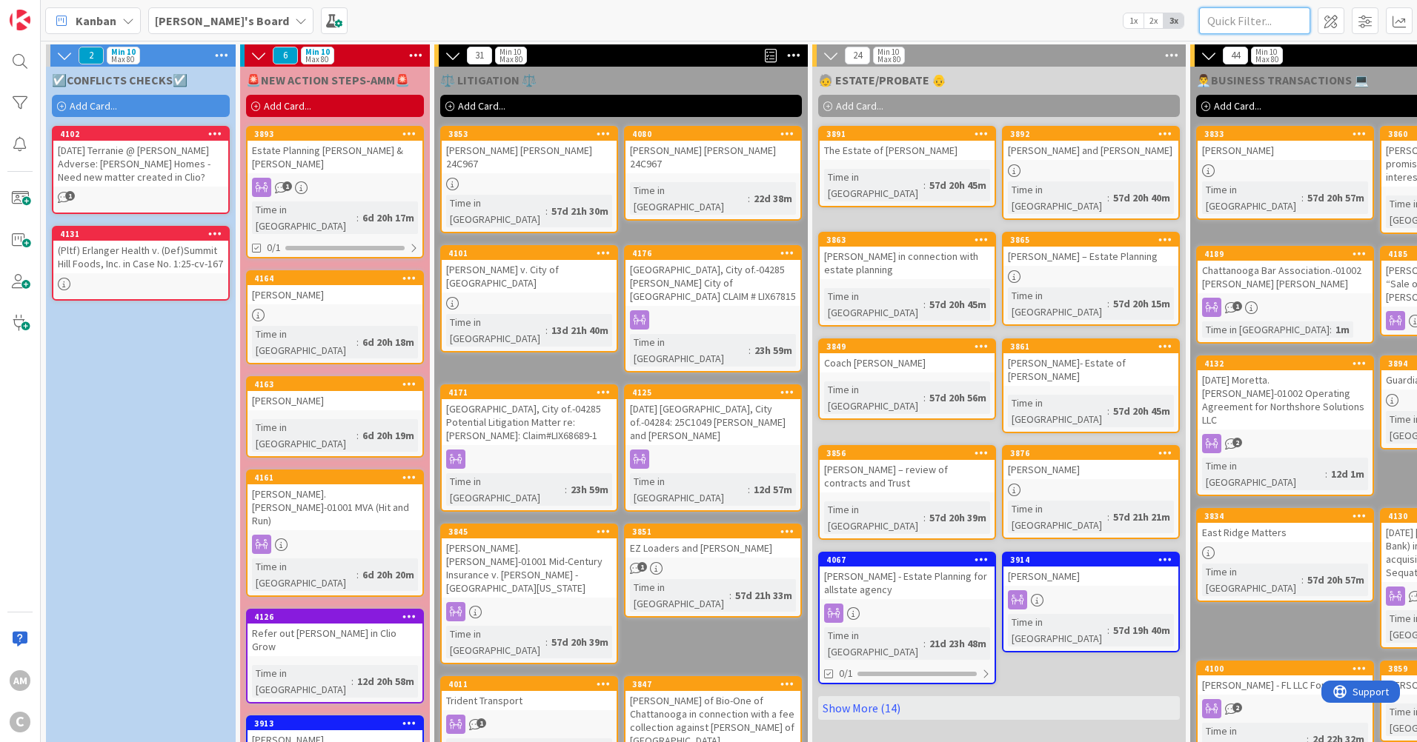
click at [1254, 24] on input "text" at bounding box center [1254, 20] width 111 height 27
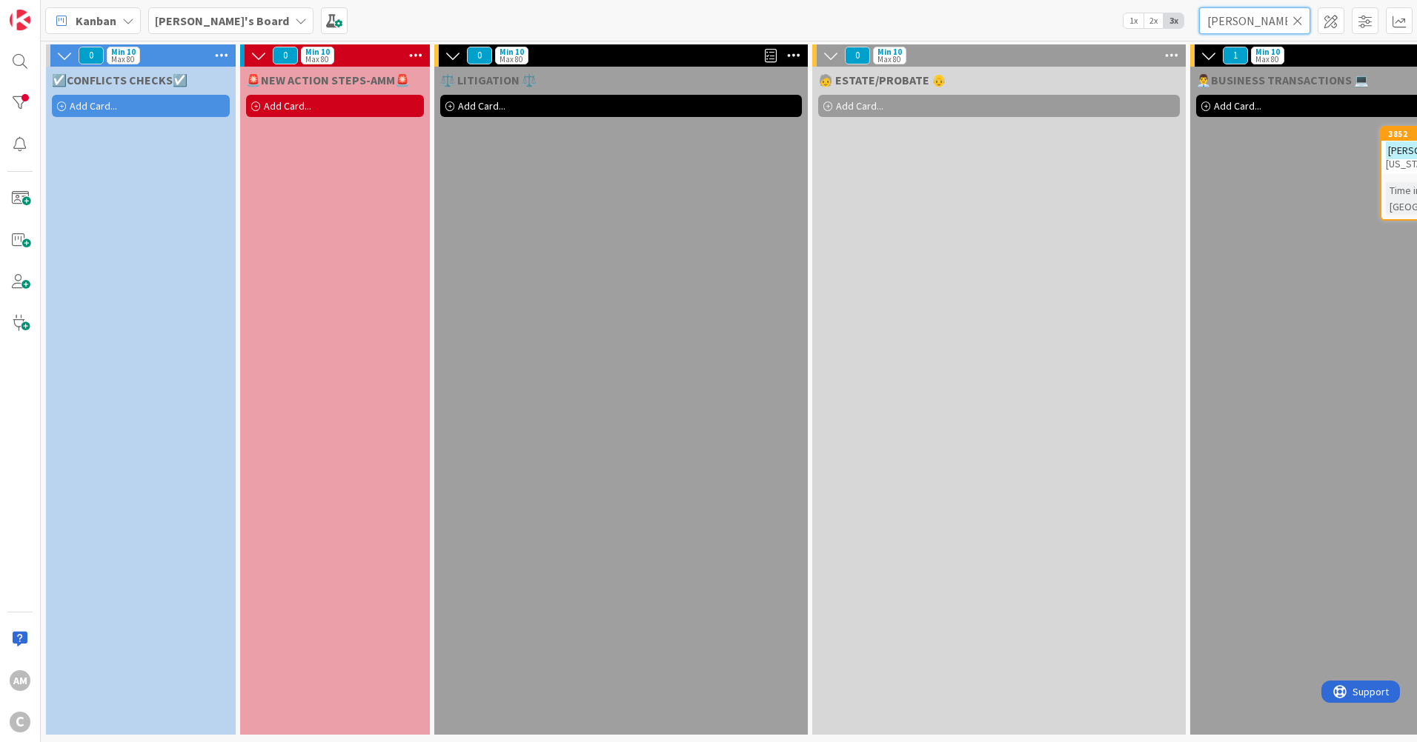
type input "raun smi"
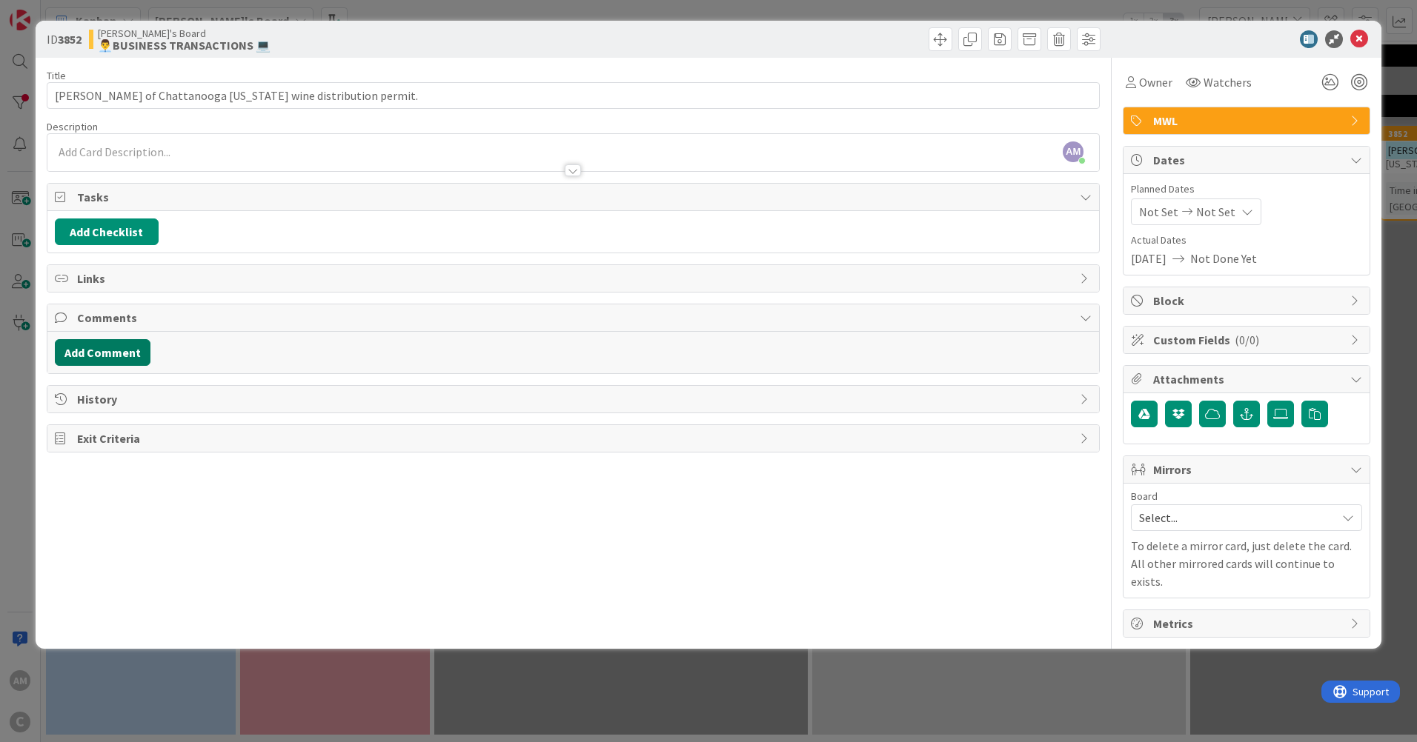
click at [104, 345] on button "Add Comment" at bounding box center [103, 352] width 96 height 27
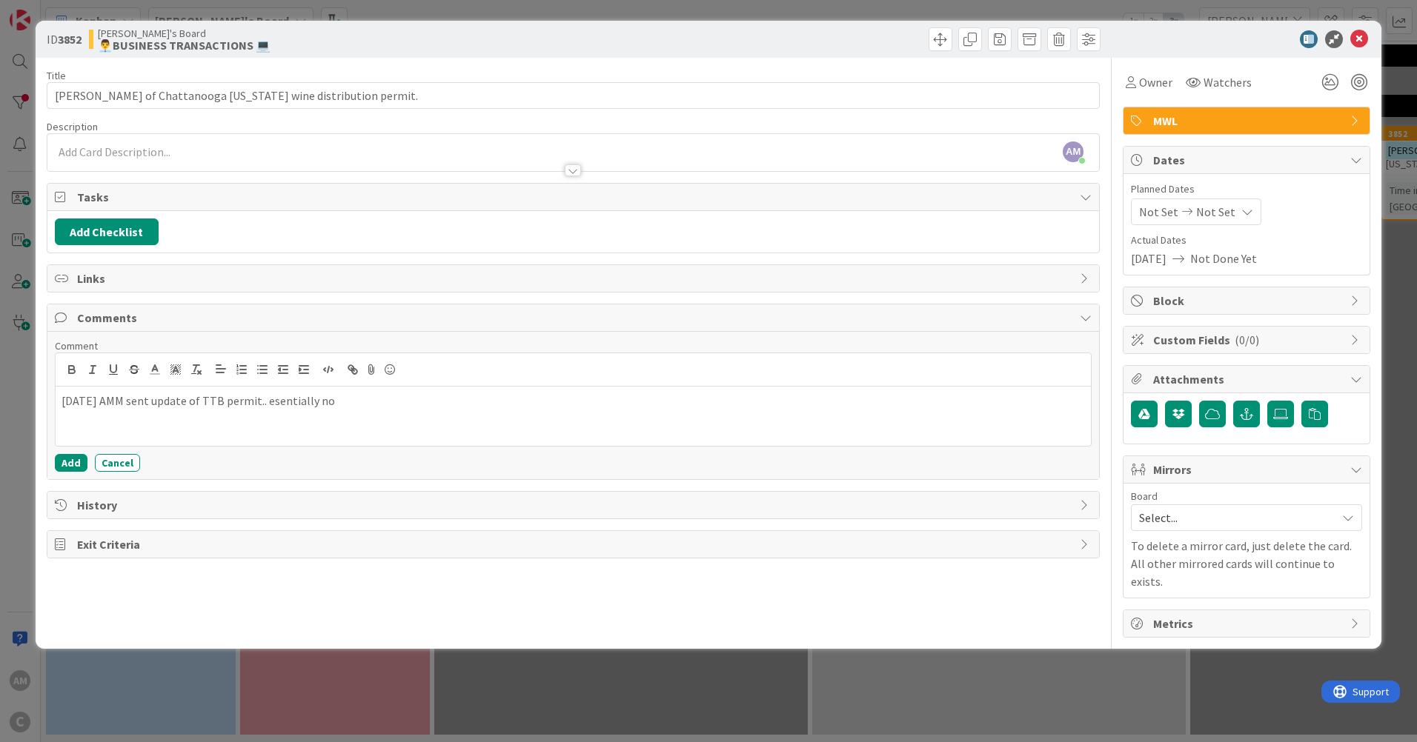
drag, startPoint x: 310, startPoint y: 407, endPoint x: 332, endPoint y: 422, distance: 25.7
click at [223, 425] on div "2025-09-17 AMM sent update of TTB permit.. esentially no" at bounding box center [573, 416] width 1035 height 59
click at [376, 401] on p "2025-09-17 AMM sent update of TTB permit.. essentially no" at bounding box center [572, 401] width 1023 height 17
click at [58, 459] on button "Add" at bounding box center [71, 463] width 33 height 18
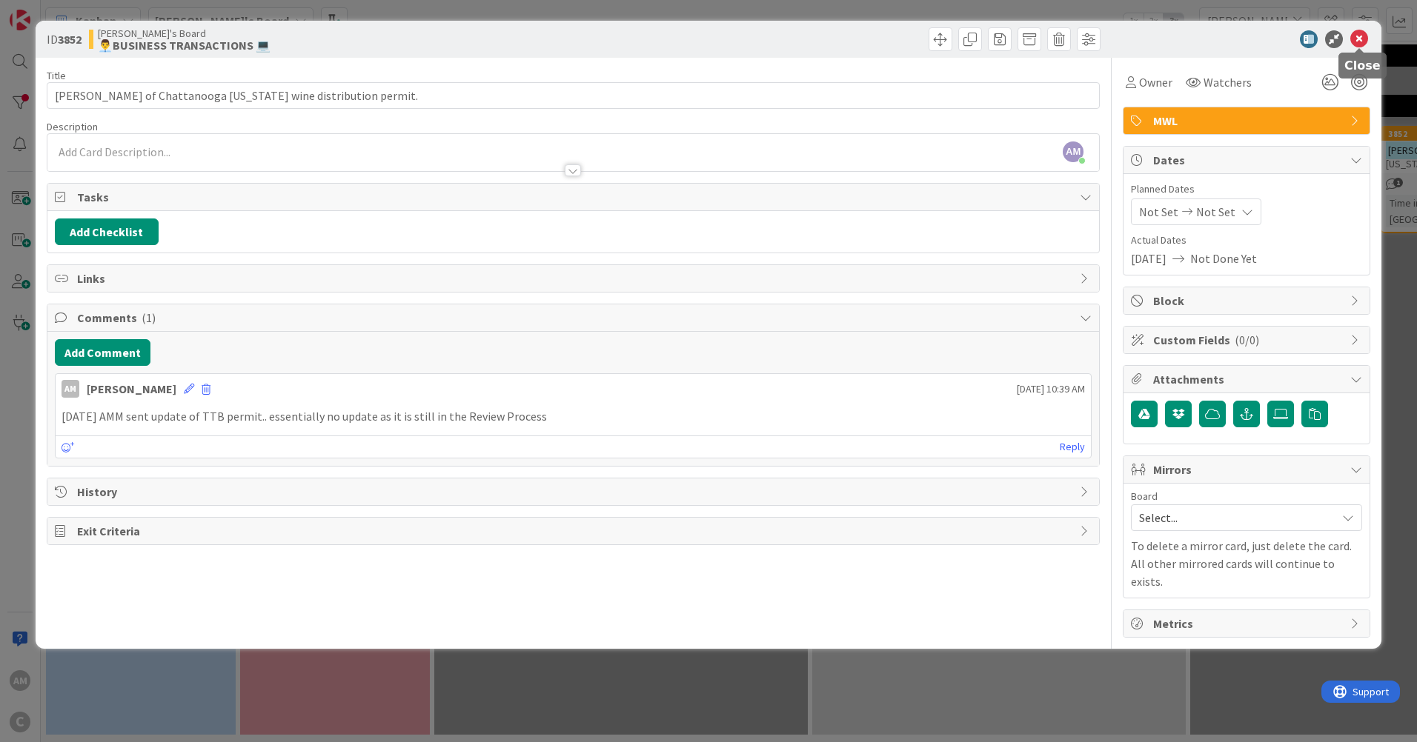
click at [1363, 39] on icon at bounding box center [1359, 39] width 18 height 18
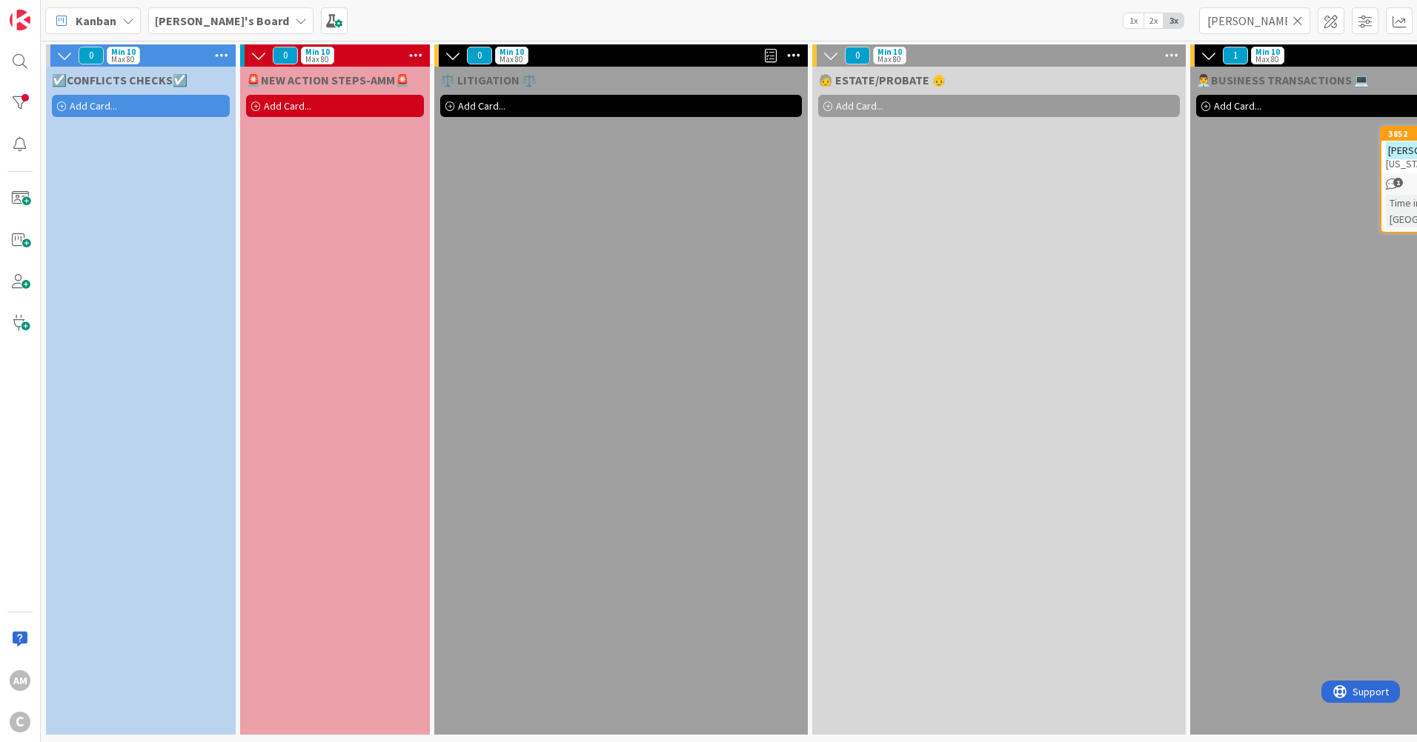
click at [1300, 21] on icon at bounding box center [1297, 20] width 10 height 13
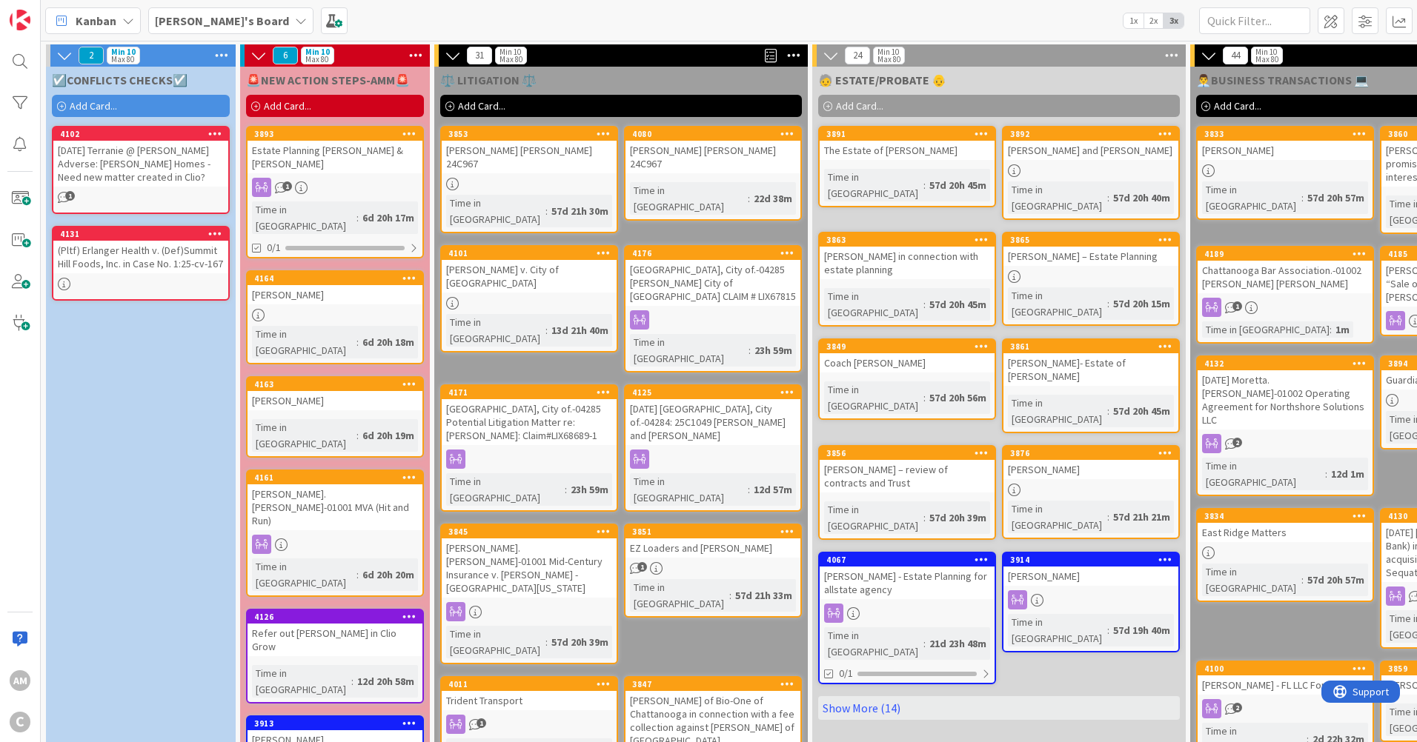
click at [168, 19] on b "Amber's Board" at bounding box center [222, 20] width 134 height 15
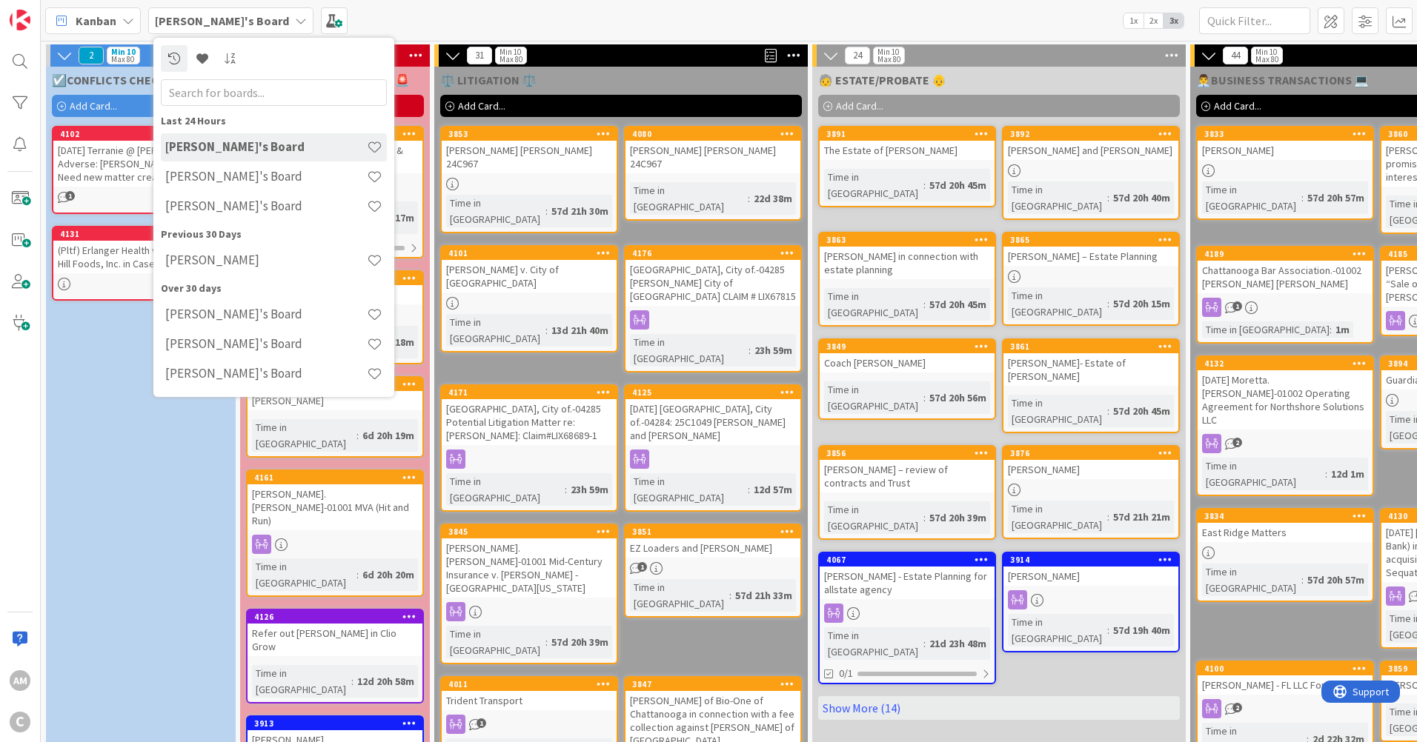
click at [247, 312] on h4 "Adrianna's Board" at bounding box center [266, 314] width 202 height 15
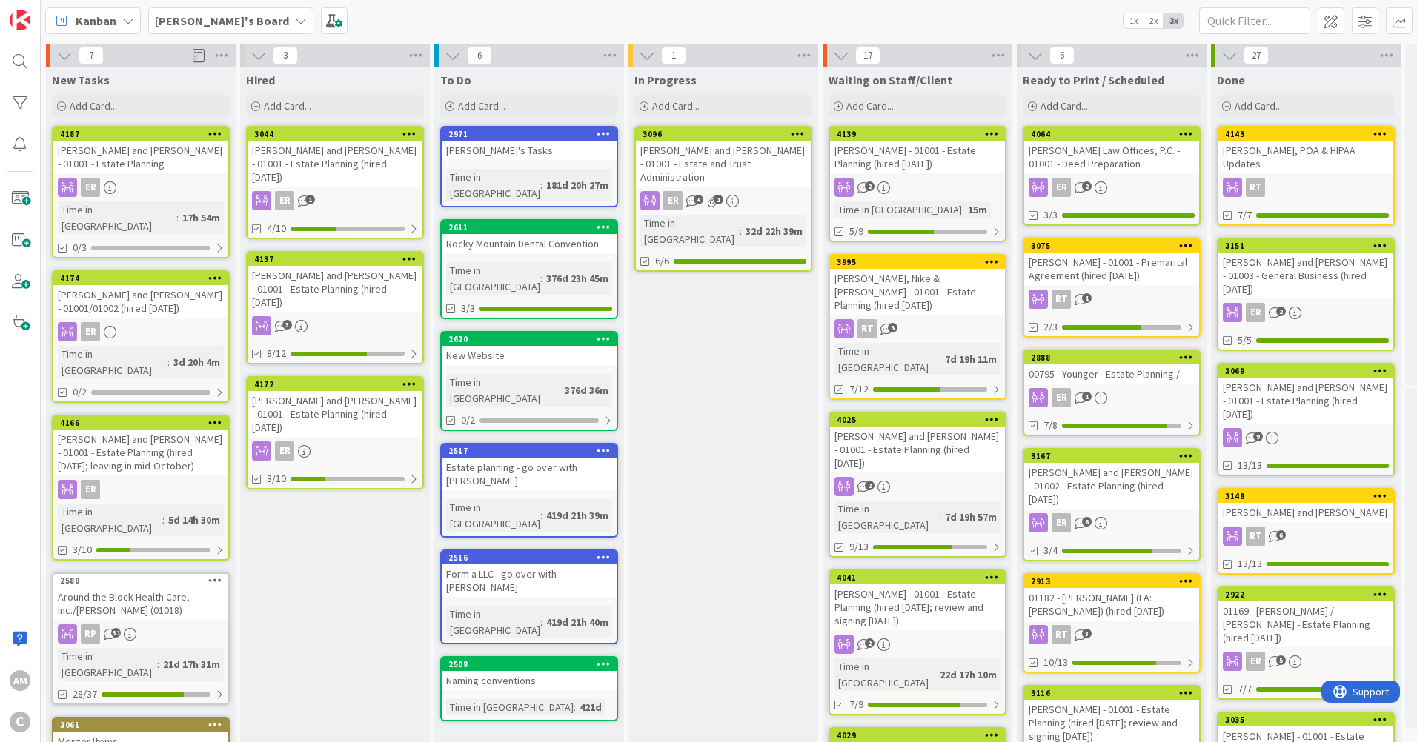
click at [196, 25] on b "Adrianna's Board" at bounding box center [222, 20] width 134 height 15
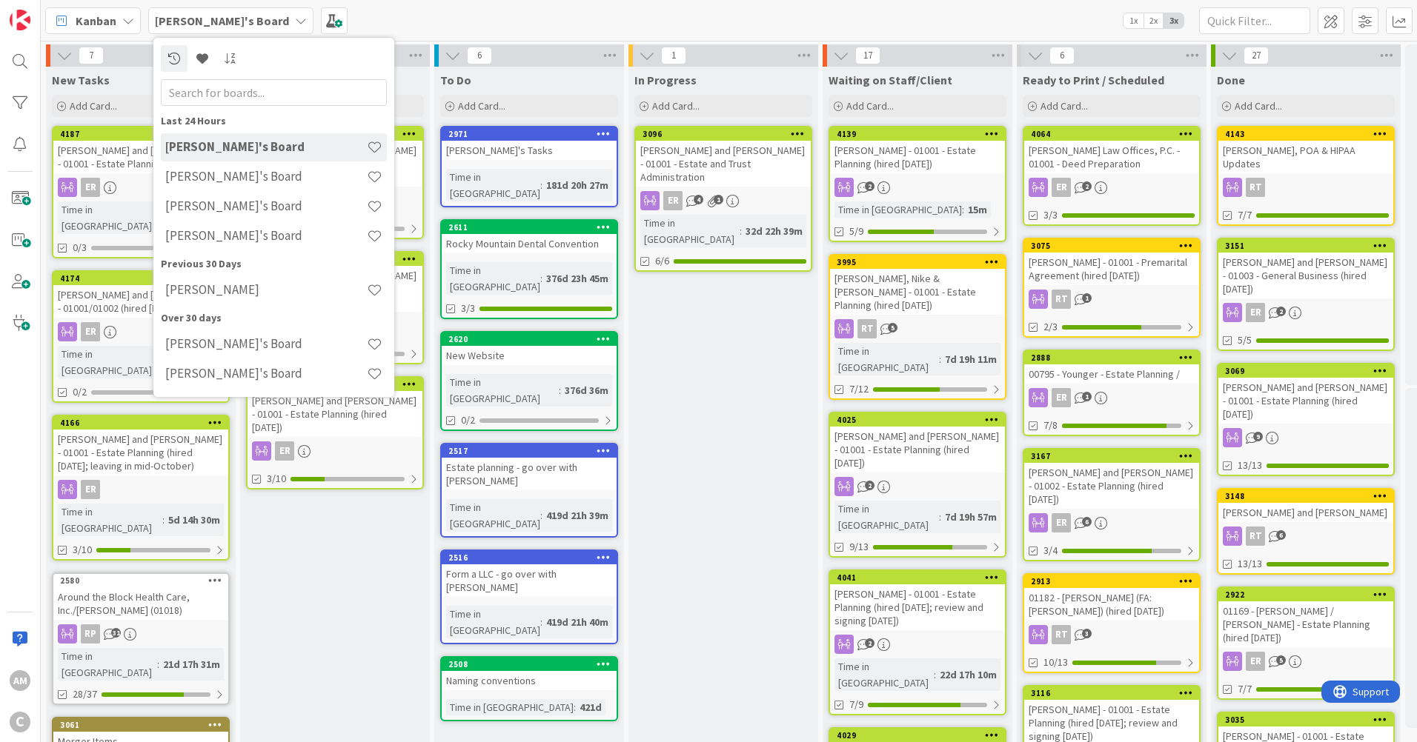
click at [229, 206] on h4 "Mark's Board" at bounding box center [266, 206] width 202 height 15
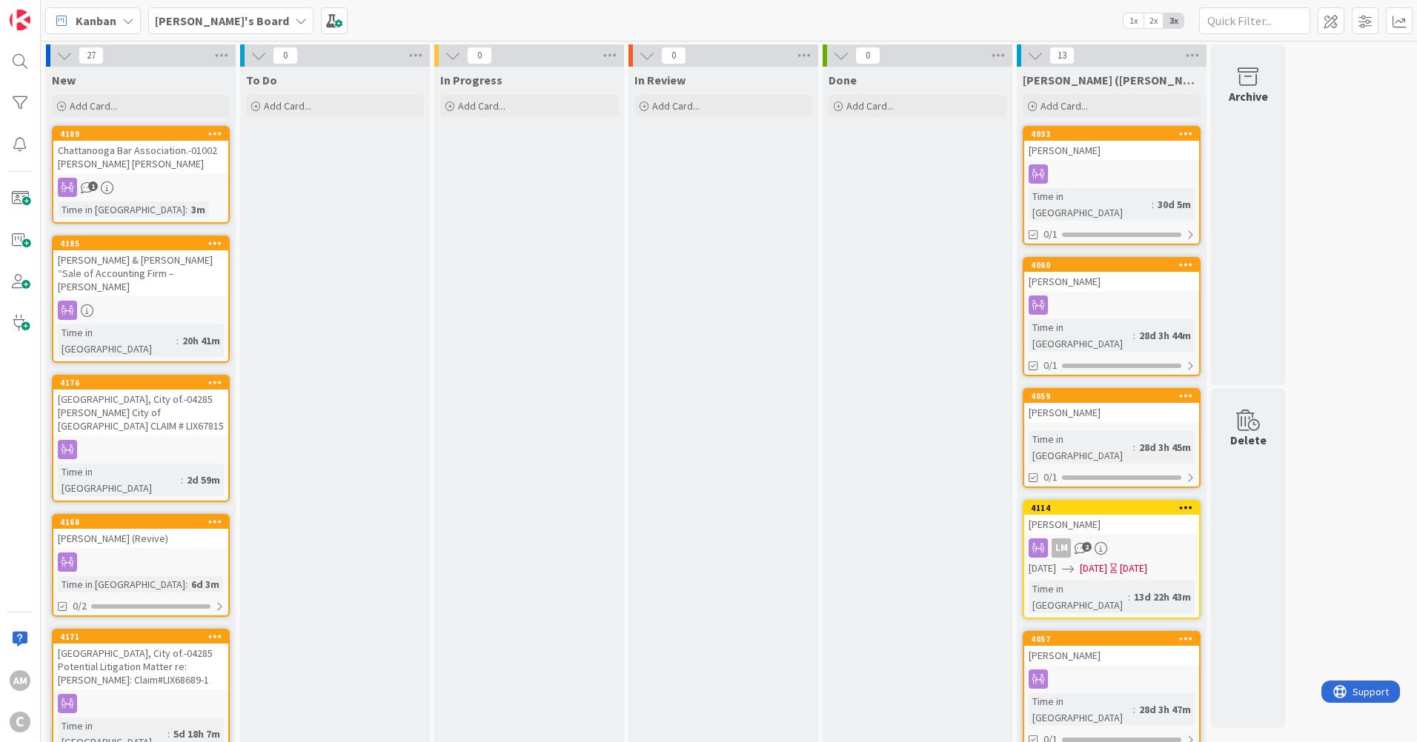
click at [210, 24] on b "Mark's Board" at bounding box center [222, 20] width 134 height 15
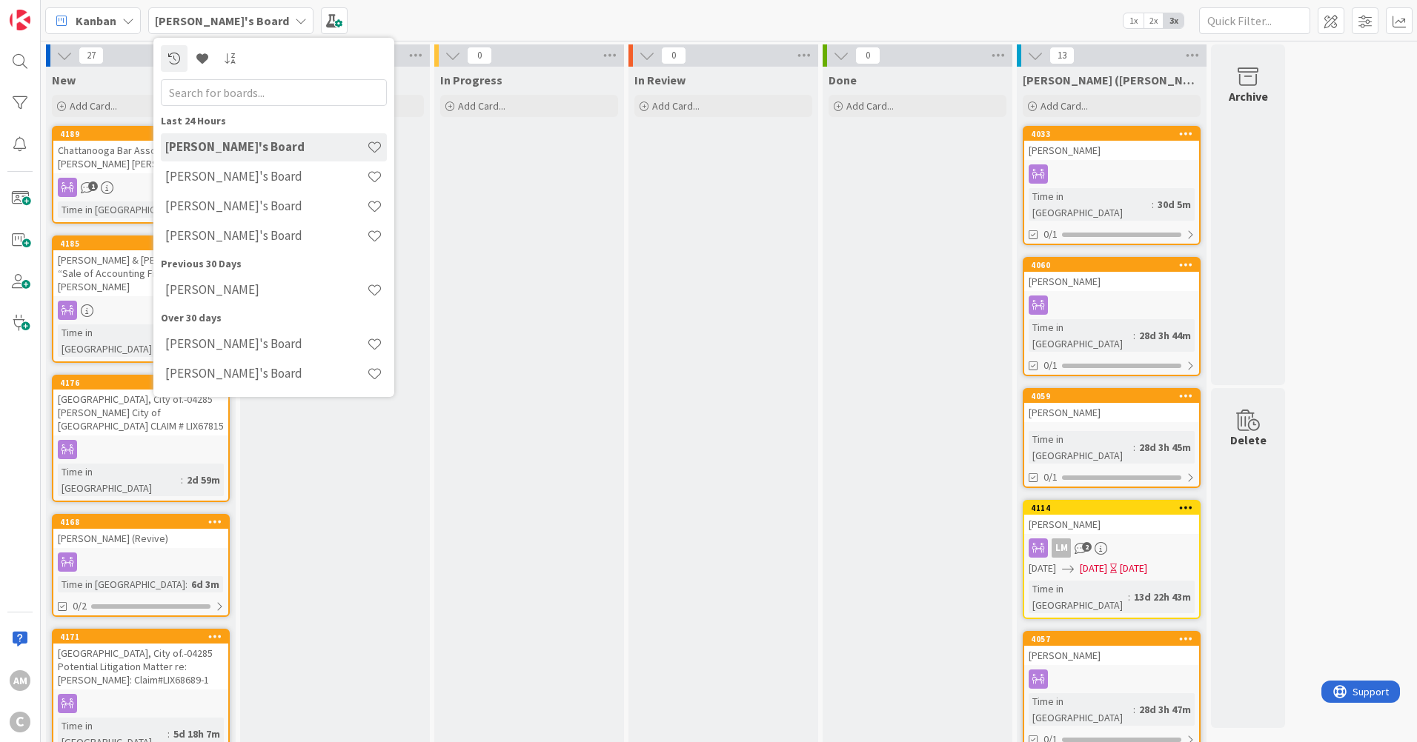
click at [199, 198] on div "Amber's Board" at bounding box center [274, 207] width 226 height 28
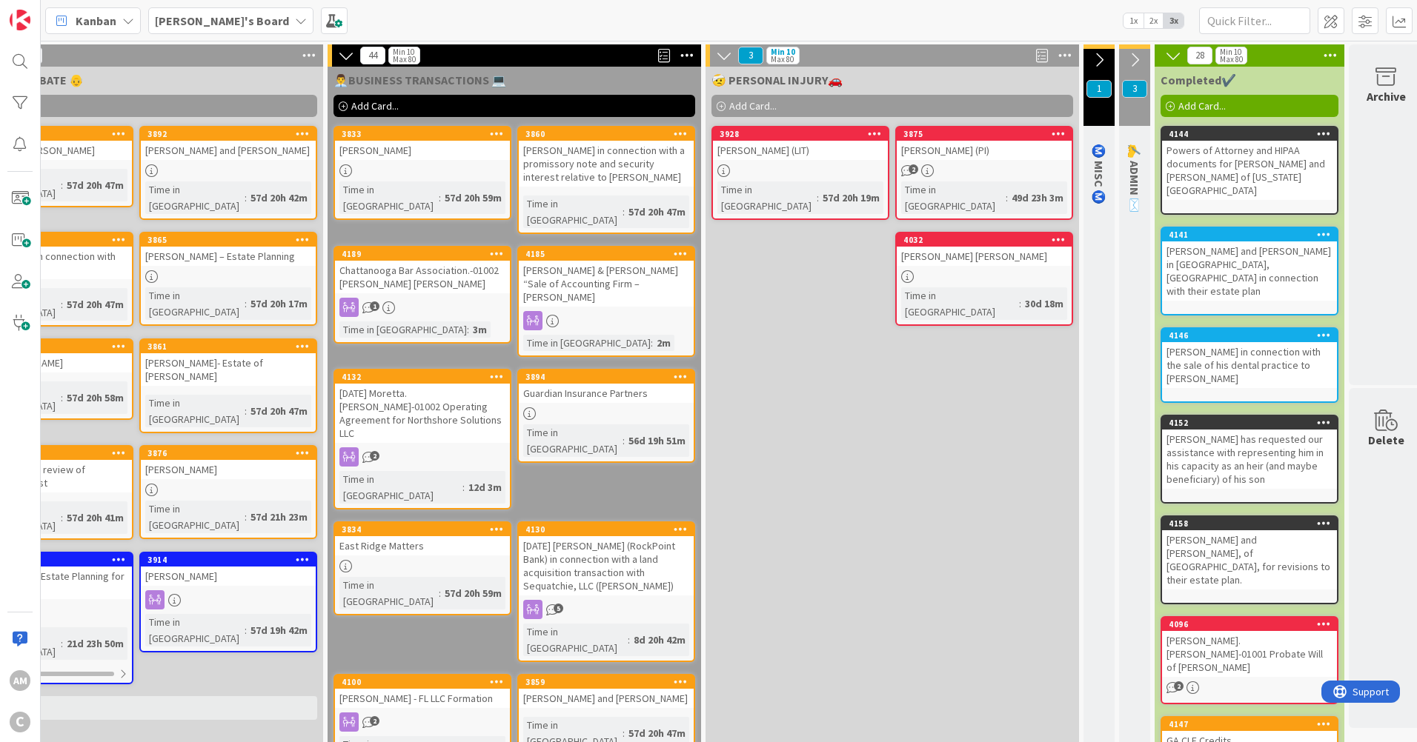
scroll to position [0, 885]
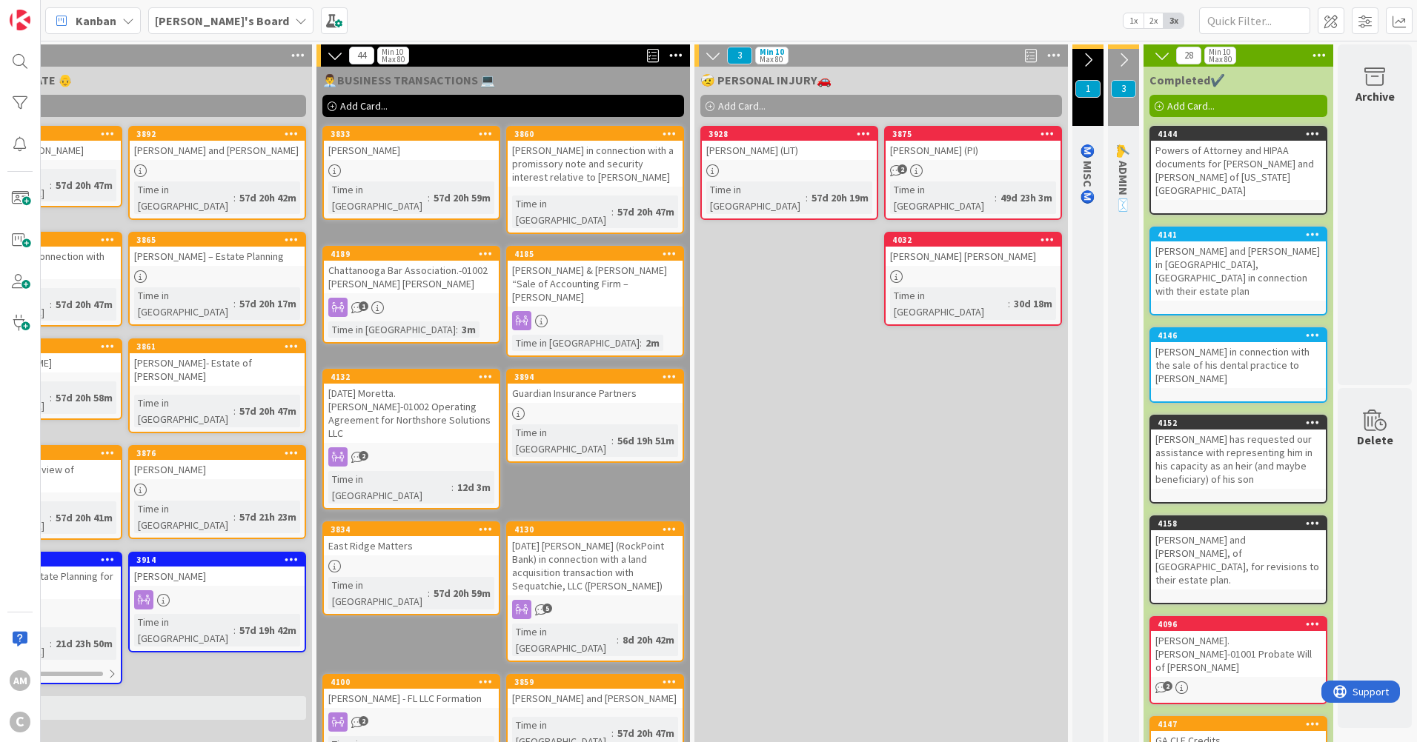
click at [949, 159] on div "Keely Sandberg (PI)" at bounding box center [972, 150] width 175 height 19
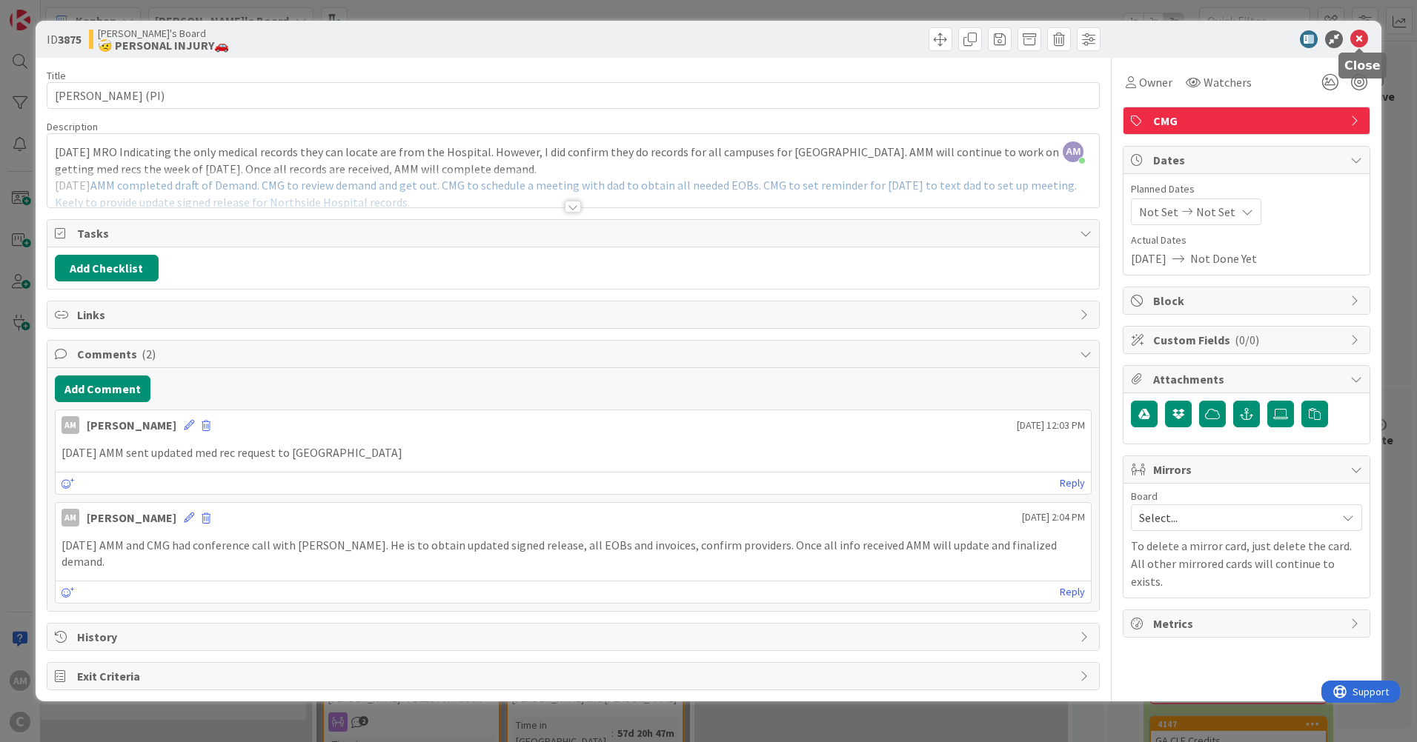
click at [1354, 33] on icon at bounding box center [1359, 39] width 18 height 18
